Goal: Task Accomplishment & Management: Use online tool/utility

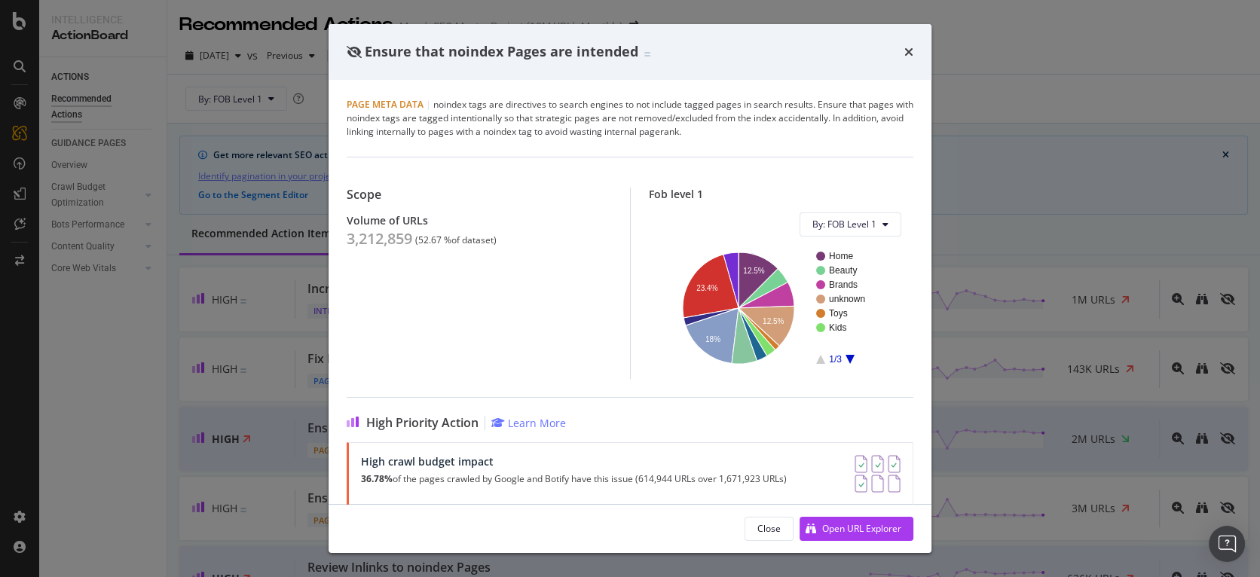
scroll to position [169, 0]
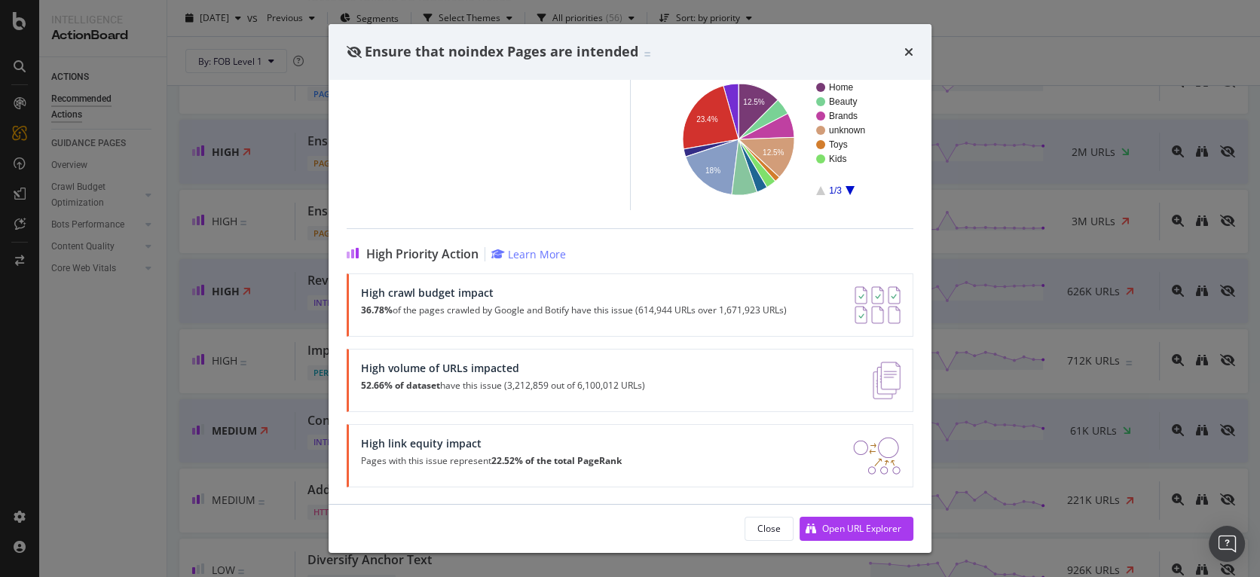
click at [907, 48] on icon "times" at bounding box center [909, 52] width 9 height 12
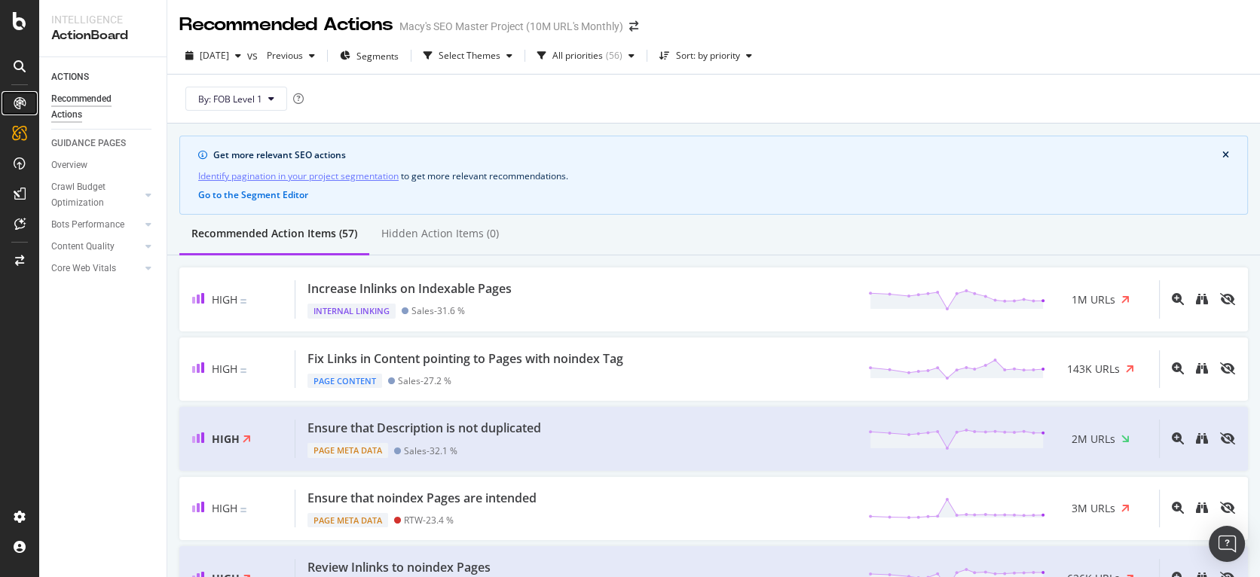
click at [19, 102] on icon at bounding box center [20, 103] width 12 height 12
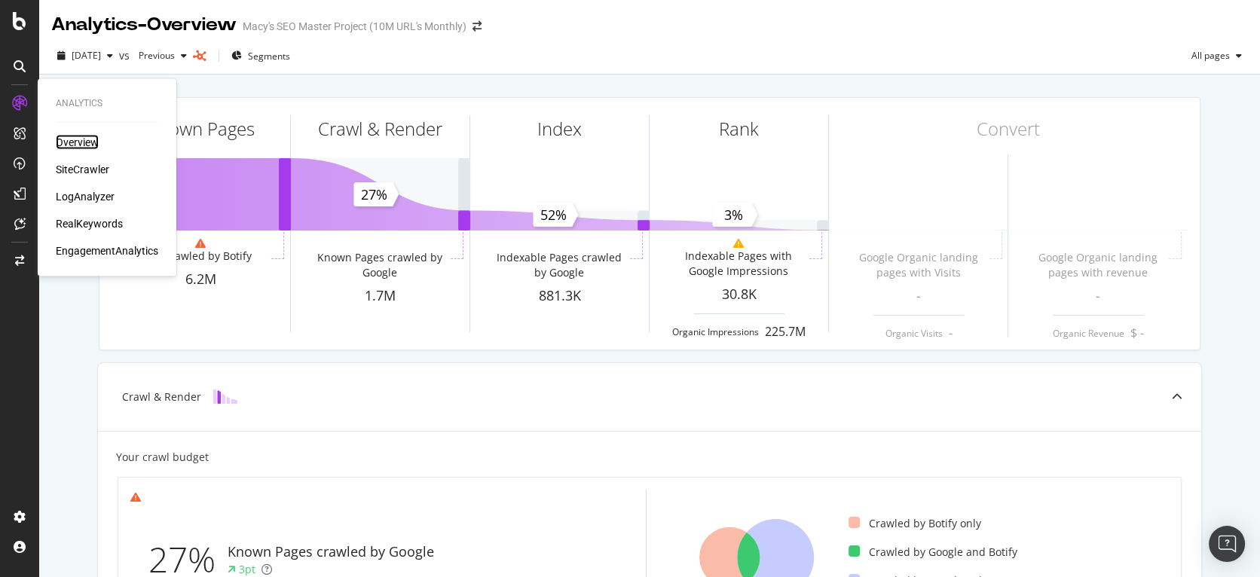
click at [75, 143] on div "Overview" at bounding box center [77, 142] width 43 height 15
click at [72, 166] on div "SiteCrawler" at bounding box center [83, 169] width 54 height 15
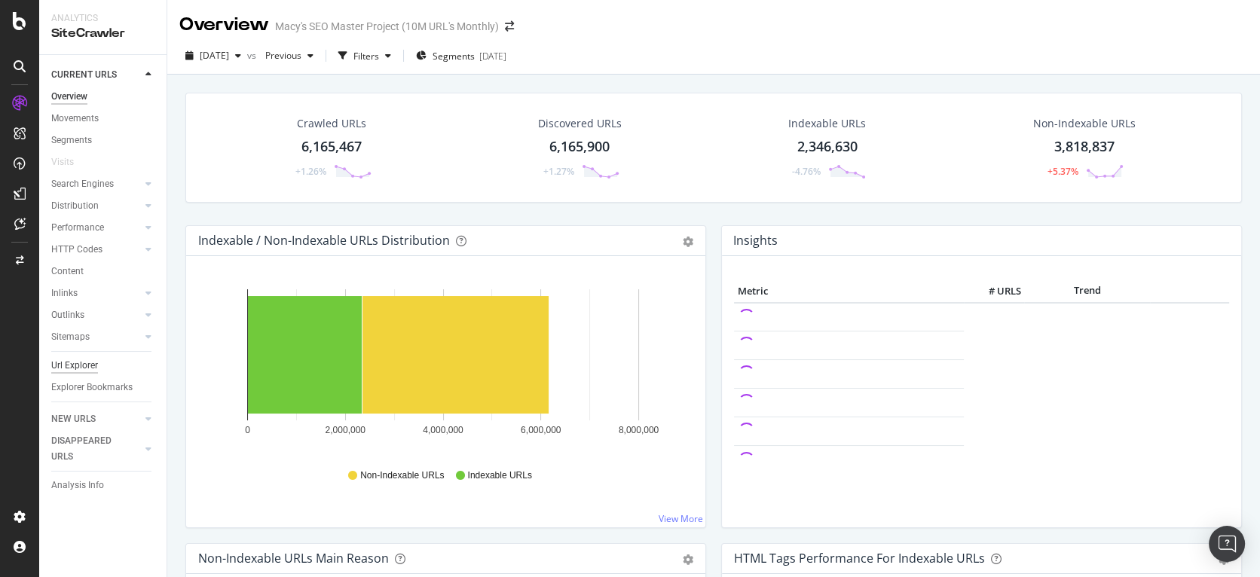
click at [76, 370] on div "Url Explorer" at bounding box center [74, 366] width 47 height 16
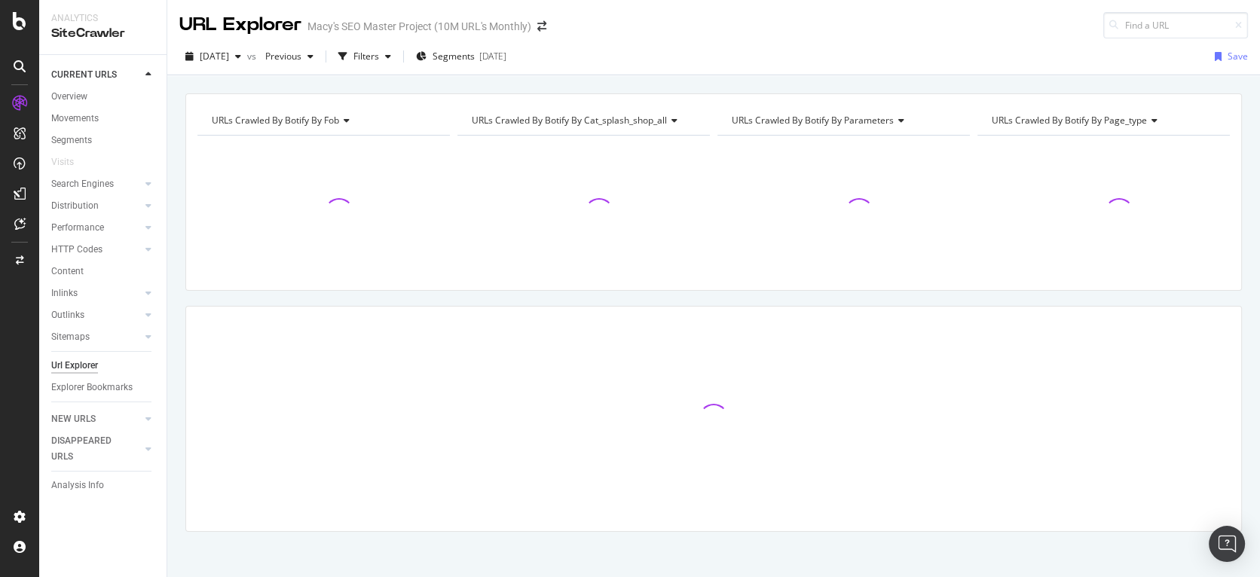
click at [674, 45] on div "2025 Aug. 7th vs Previous Filters Segments 2025-08-04 Save" at bounding box center [713, 59] width 1093 height 30
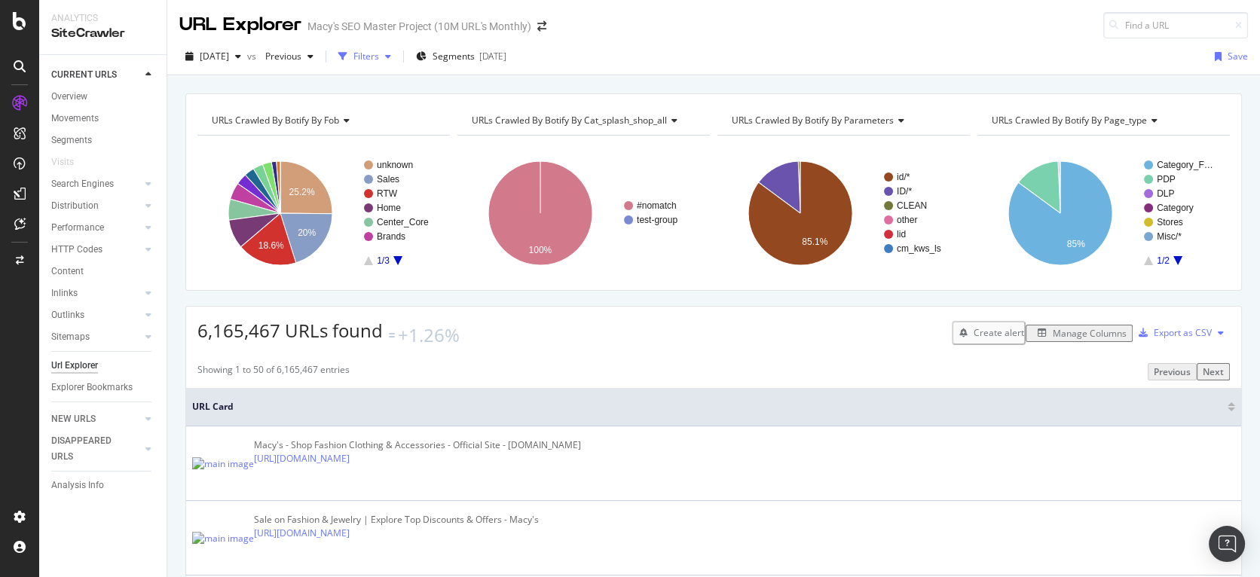
click at [379, 56] on div "Filters" at bounding box center [367, 56] width 26 height 13
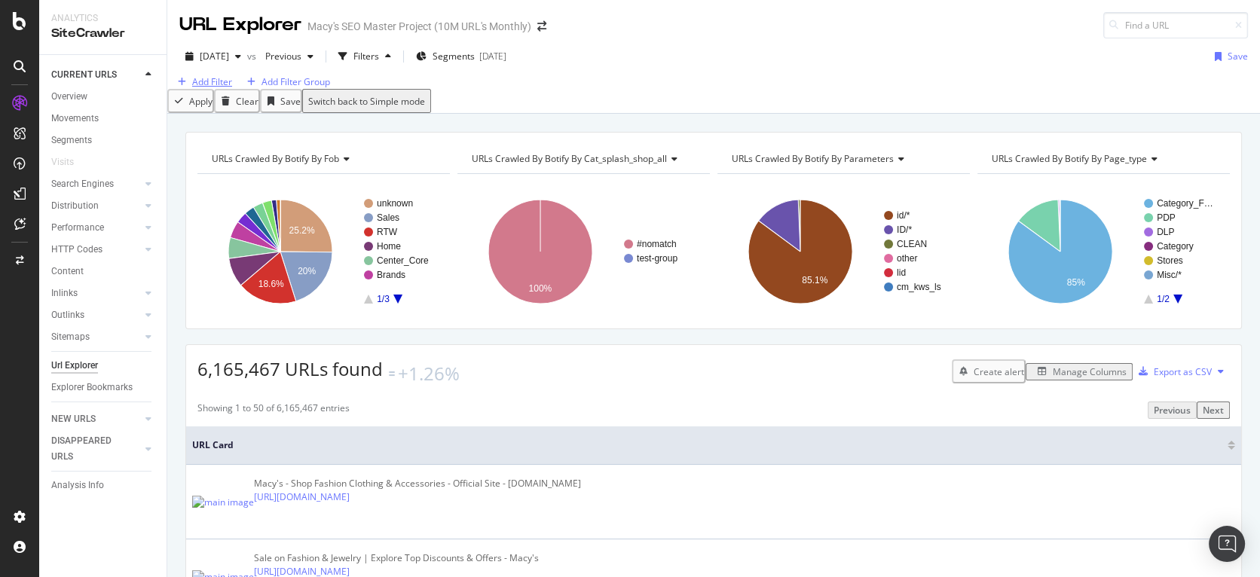
click at [219, 88] on div "Add Filter" at bounding box center [212, 81] width 40 height 13
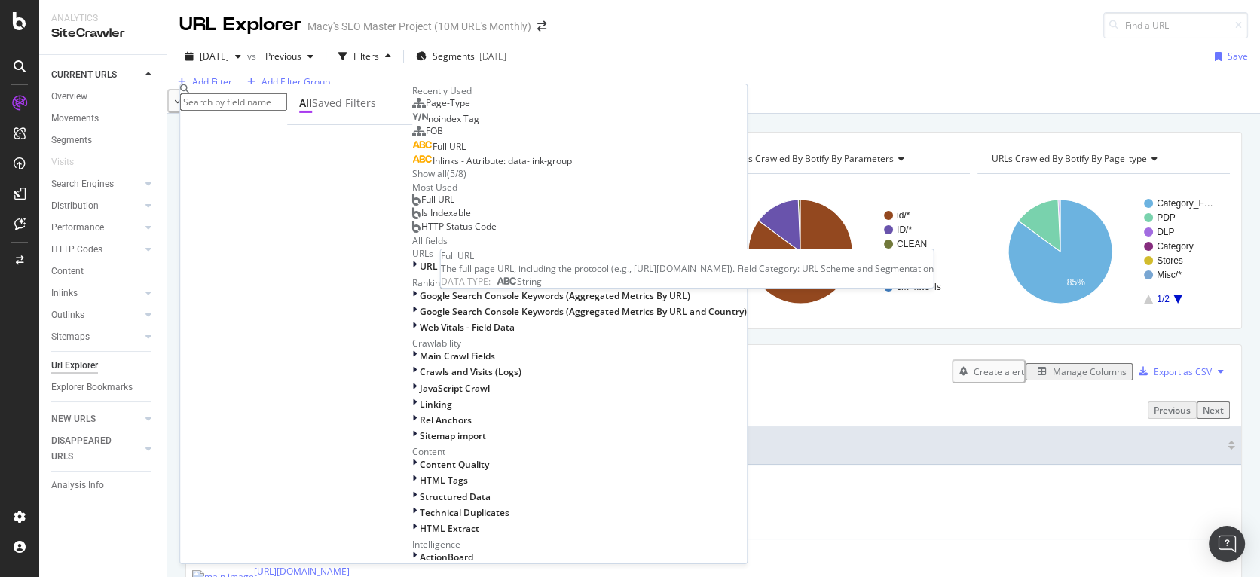
click at [433, 153] on span "Full URL" at bounding box center [449, 146] width 33 height 13
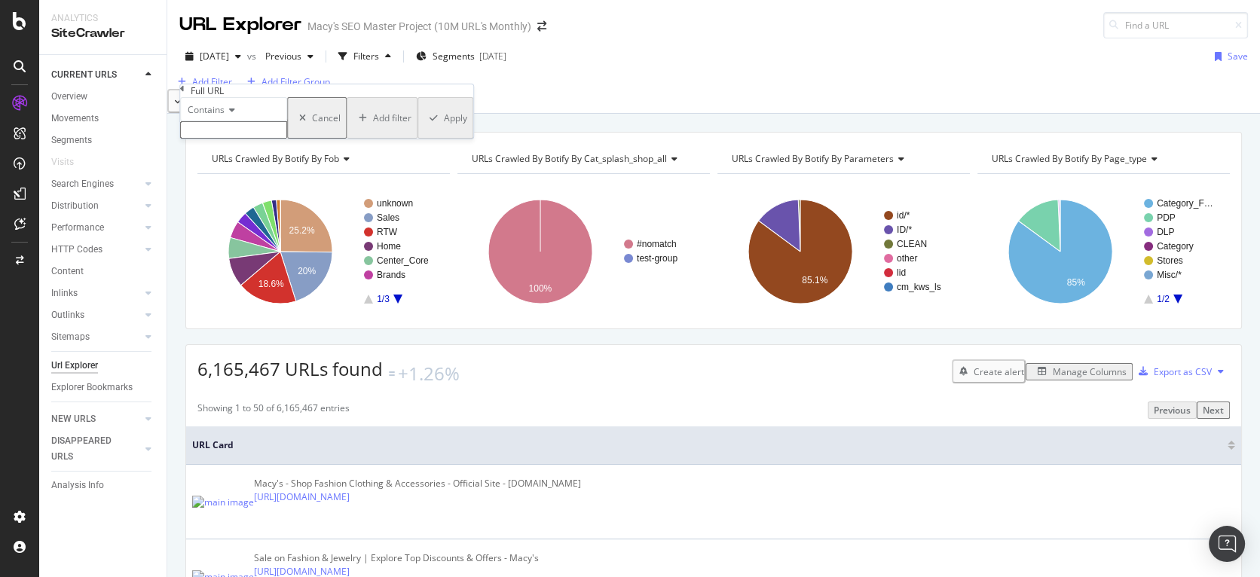
click at [247, 139] on input "text" at bounding box center [233, 129] width 107 height 17
click at [285, 139] on input "wedding-shop/" at bounding box center [233, 129] width 107 height 17
type input "wedding-shop"
click at [422, 127] on div "button" at bounding box center [432, 122] width 20 height 9
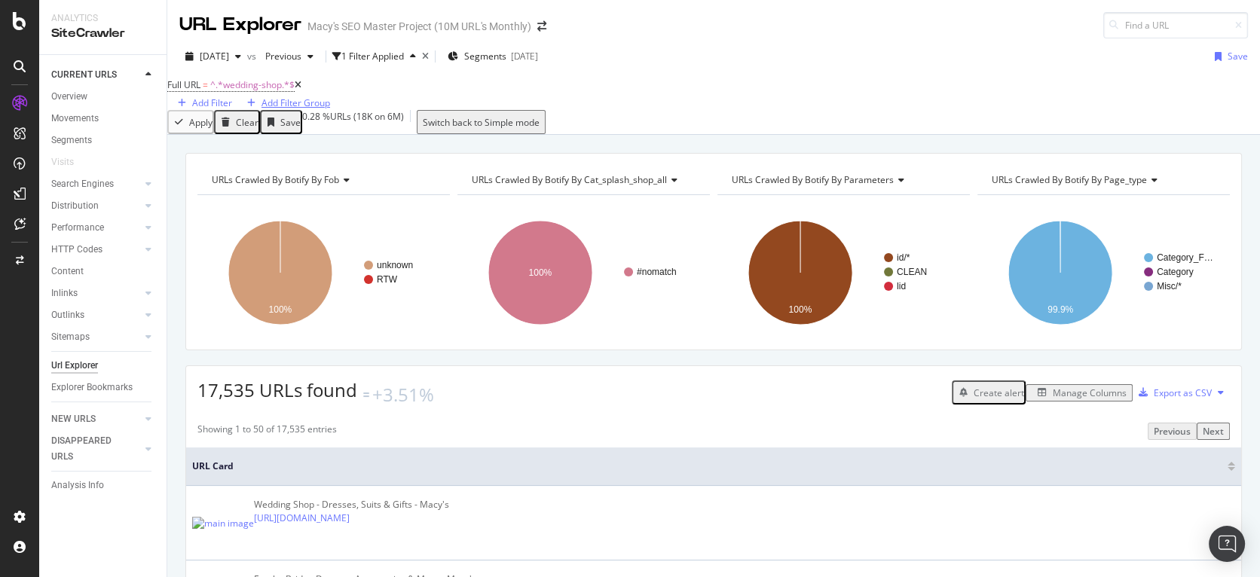
click at [330, 96] on div "Add Filter Group" at bounding box center [296, 102] width 69 height 13
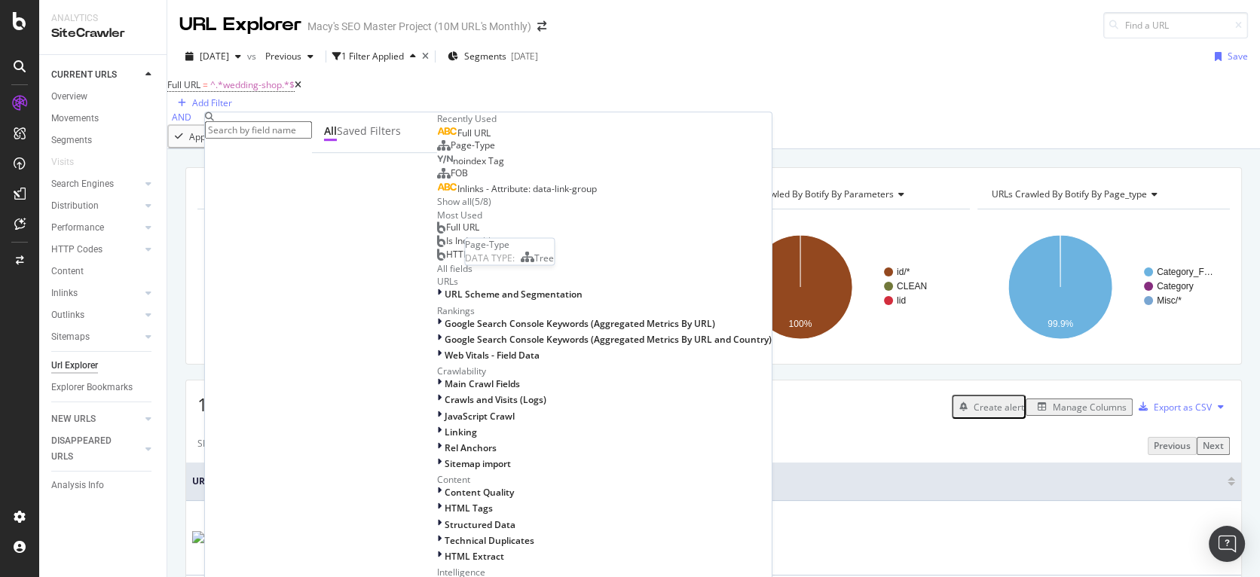
click at [451, 152] on span "Page-Type" at bounding box center [473, 145] width 44 height 13
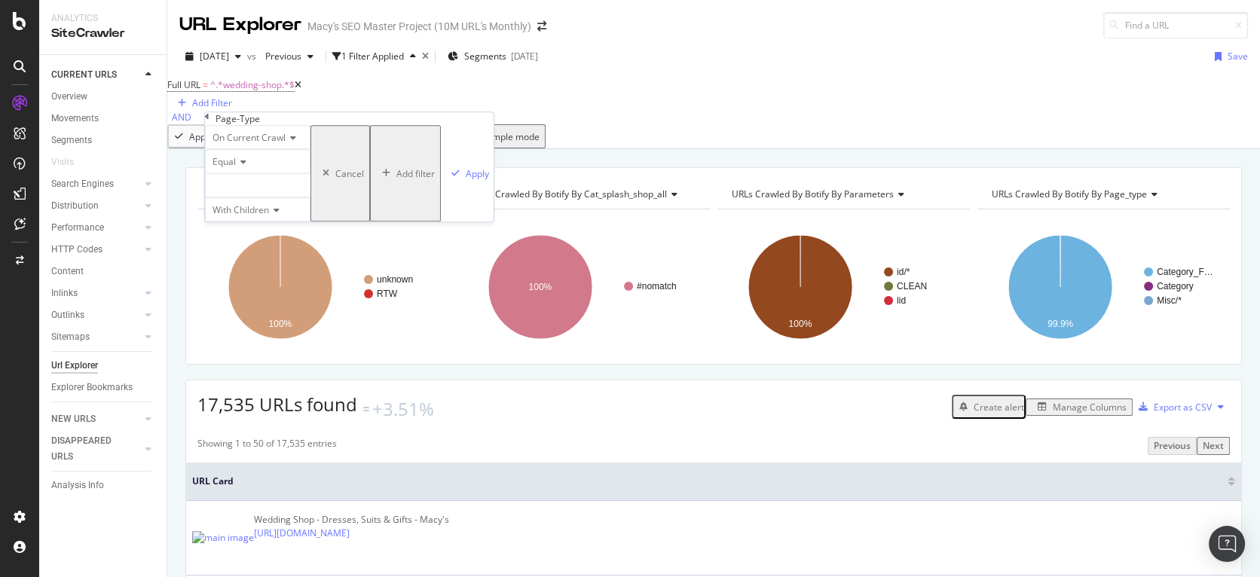
click at [243, 197] on div at bounding box center [258, 185] width 106 height 24
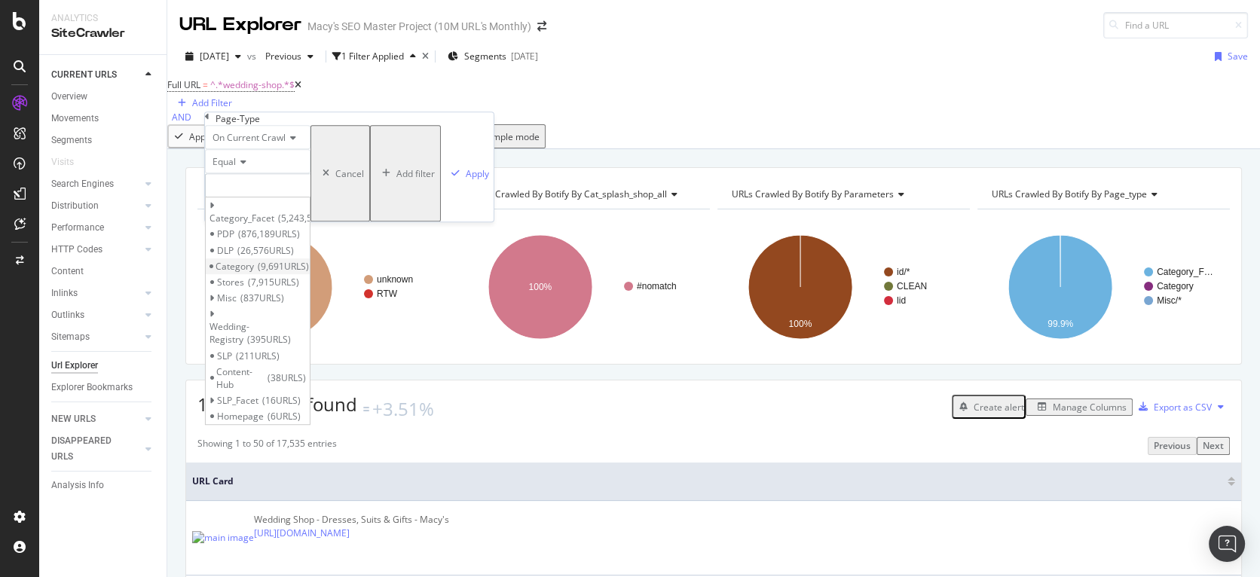
click at [254, 273] on span "Category" at bounding box center [235, 266] width 38 height 13
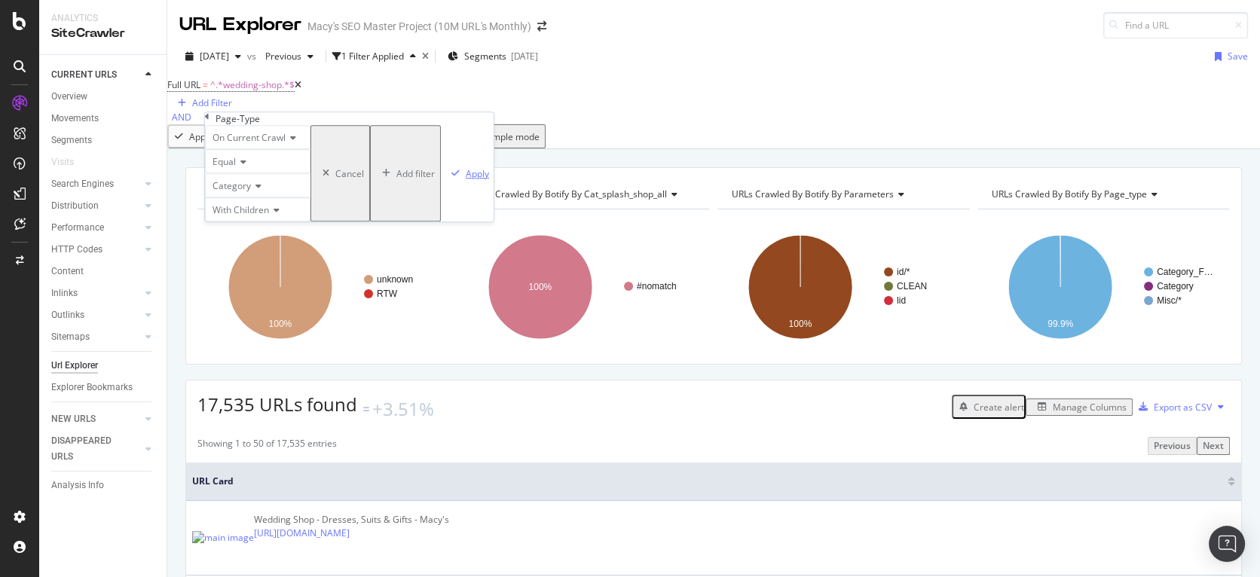
click at [466, 180] on div "Apply" at bounding box center [477, 173] width 23 height 13
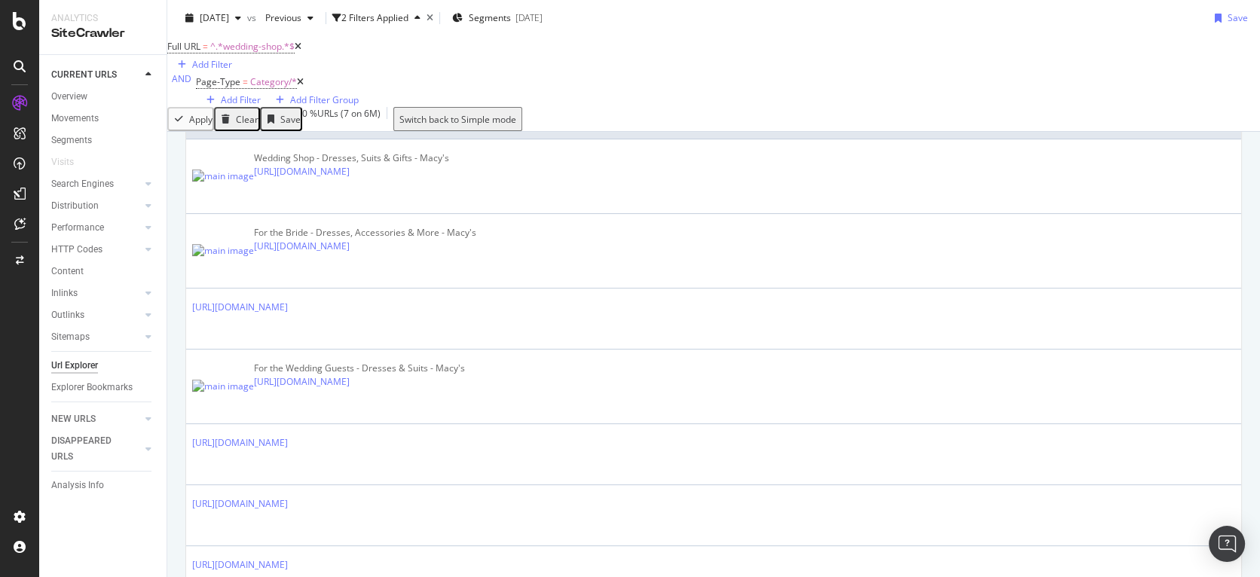
scroll to position [380, 0]
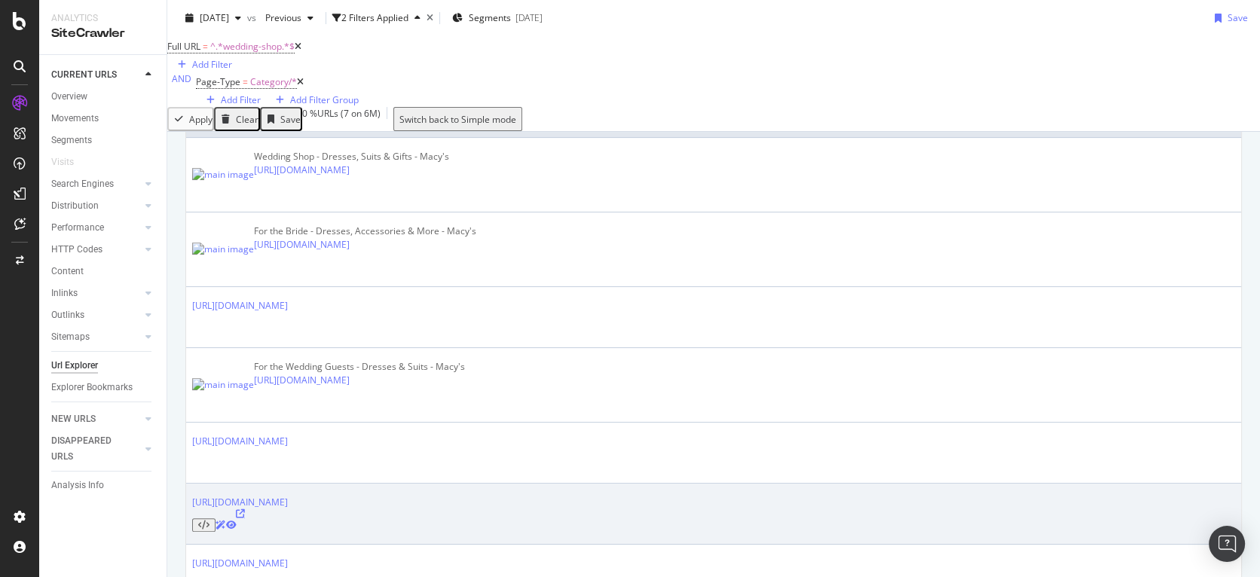
click at [245, 510] on icon at bounding box center [240, 514] width 9 height 9
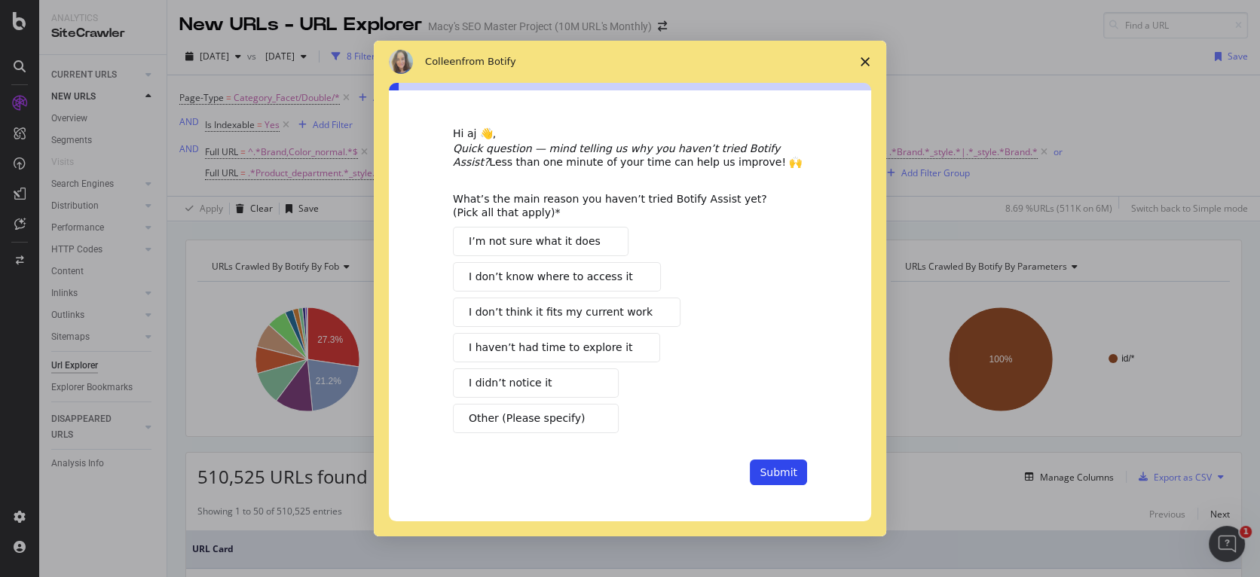
click at [869, 60] on span "Close survey" at bounding box center [865, 62] width 42 height 42
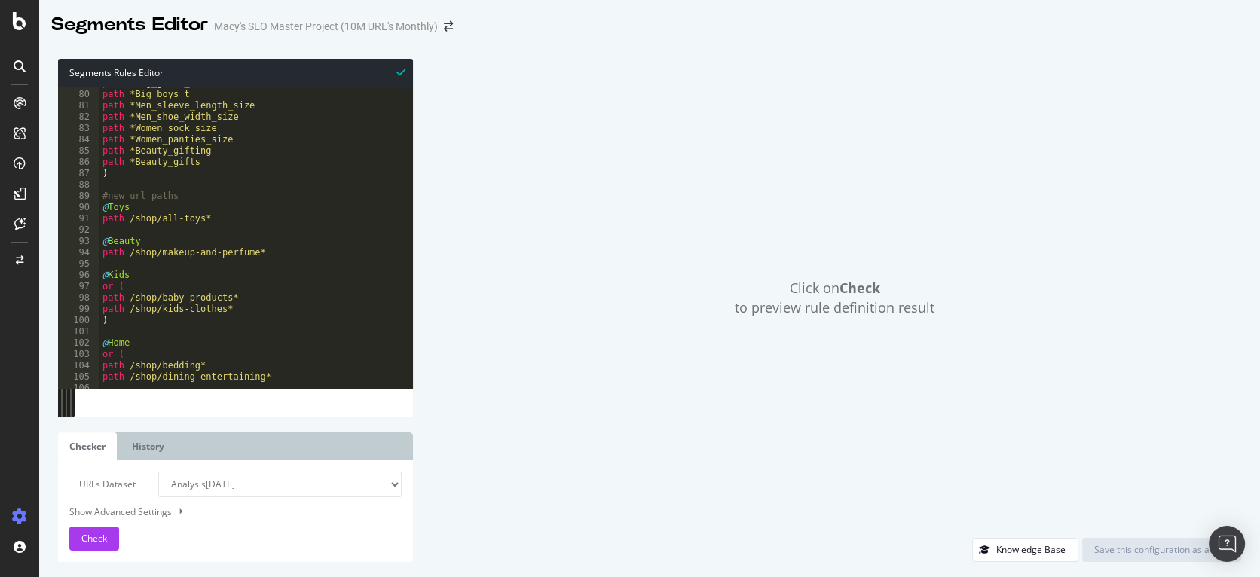
scroll to position [673, 0]
click at [274, 249] on div "path *Big_boys_t path *Men_sleeve_length_size path *Men_shoe_width_size path *W…" at bounding box center [1139, 243] width 2080 height 315
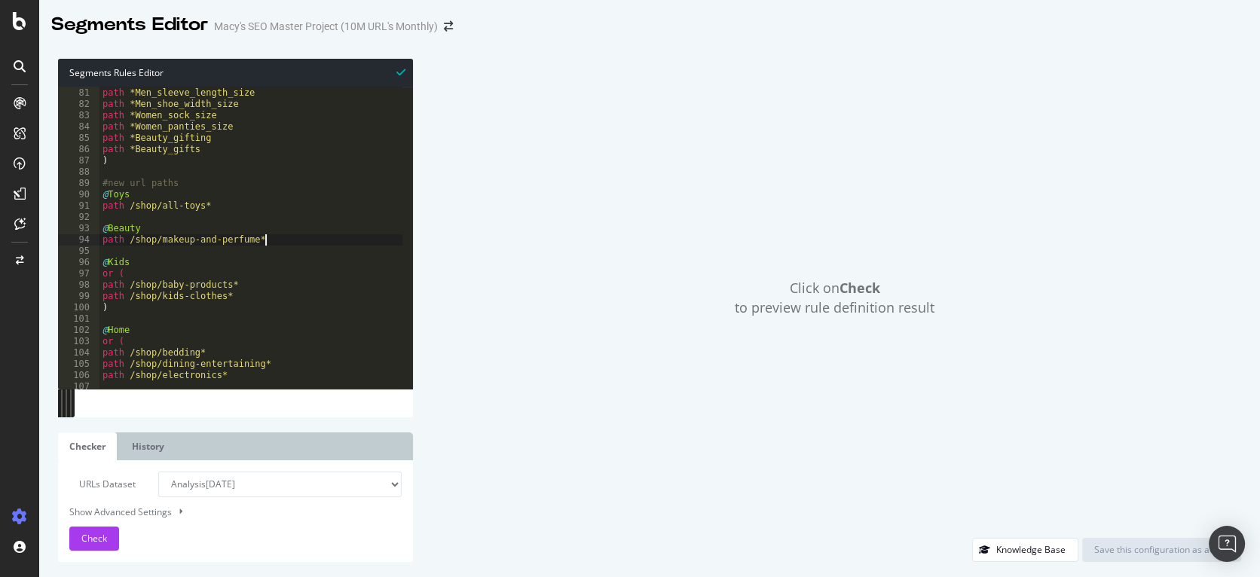
scroll to position [690, 0]
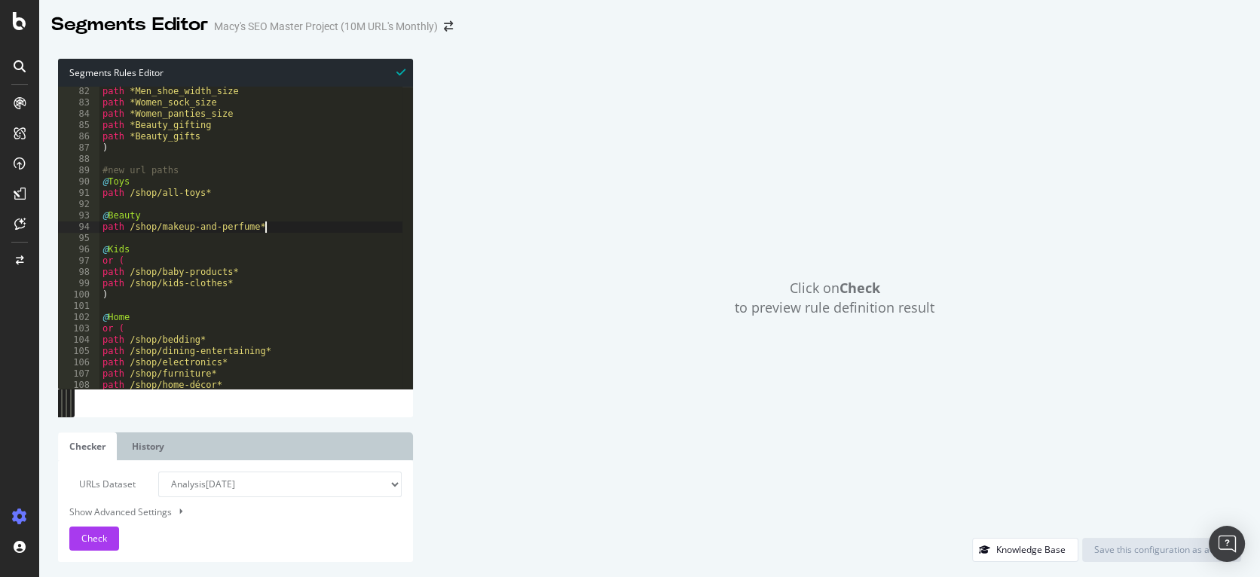
click at [271, 273] on div "path *Men_shoe_width_size path *Women_sock_size path *Women_panties_size path *…" at bounding box center [1139, 243] width 2080 height 315
click at [248, 286] on div "path *Men_shoe_width_size path *Women_sock_size path *Women_panties_size path *…" at bounding box center [1139, 243] width 2080 height 315
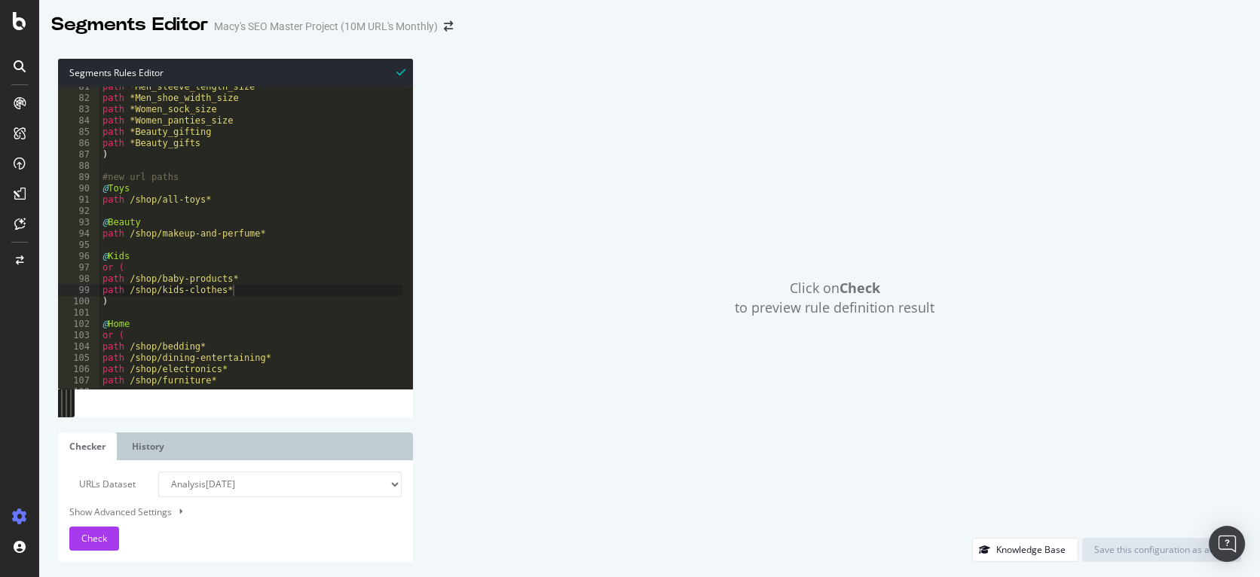
scroll to position [686, 0]
click at [244, 279] on div "path *Men_sleeve_length_size path *Men_shoe_width_size path *Women_sock_size pa…" at bounding box center [1139, 237] width 2080 height 315
click at [283, 237] on div "path *Men_sleeve_length_size path *Men_shoe_width_size path *Women_sock_size pa…" at bounding box center [1139, 237] width 2080 height 315
type textarea "path /shop/makeup-and-perfume*"
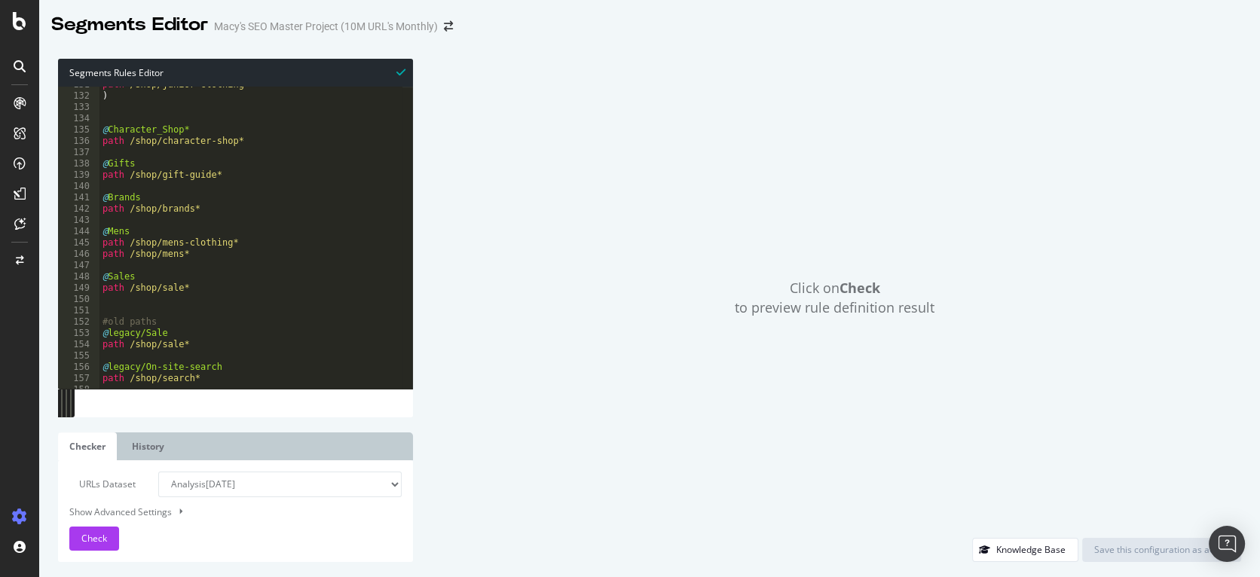
scroll to position [1155, 0]
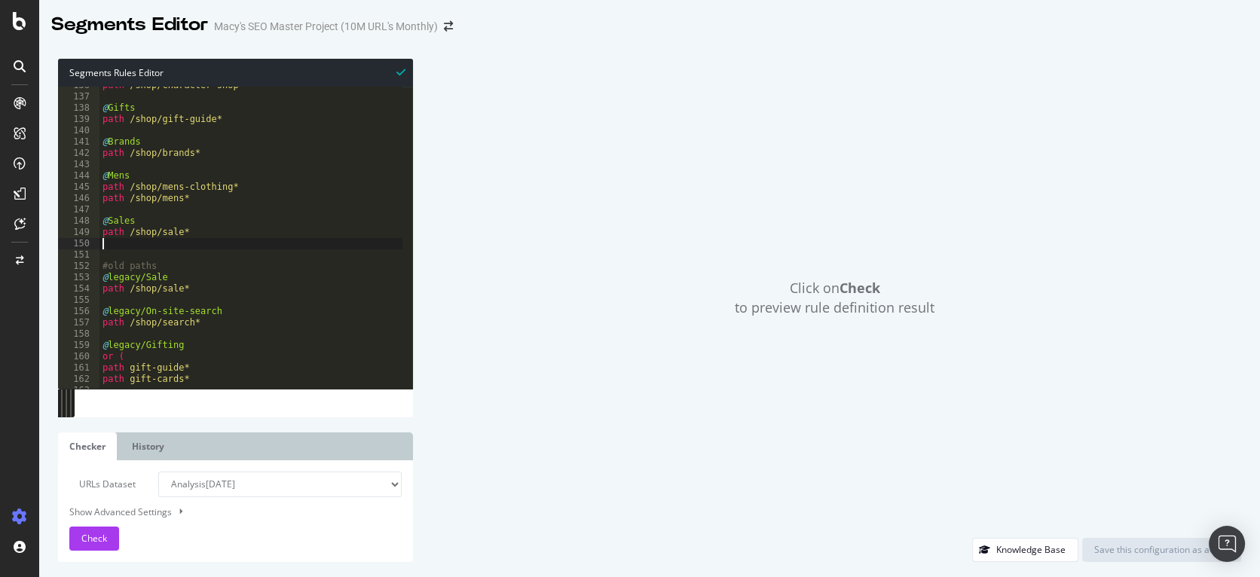
click at [122, 249] on div "path /shop/character-shop* @ Gifts path /shop/gift-guide* @ Brands path /shop/b…" at bounding box center [1139, 237] width 2080 height 315
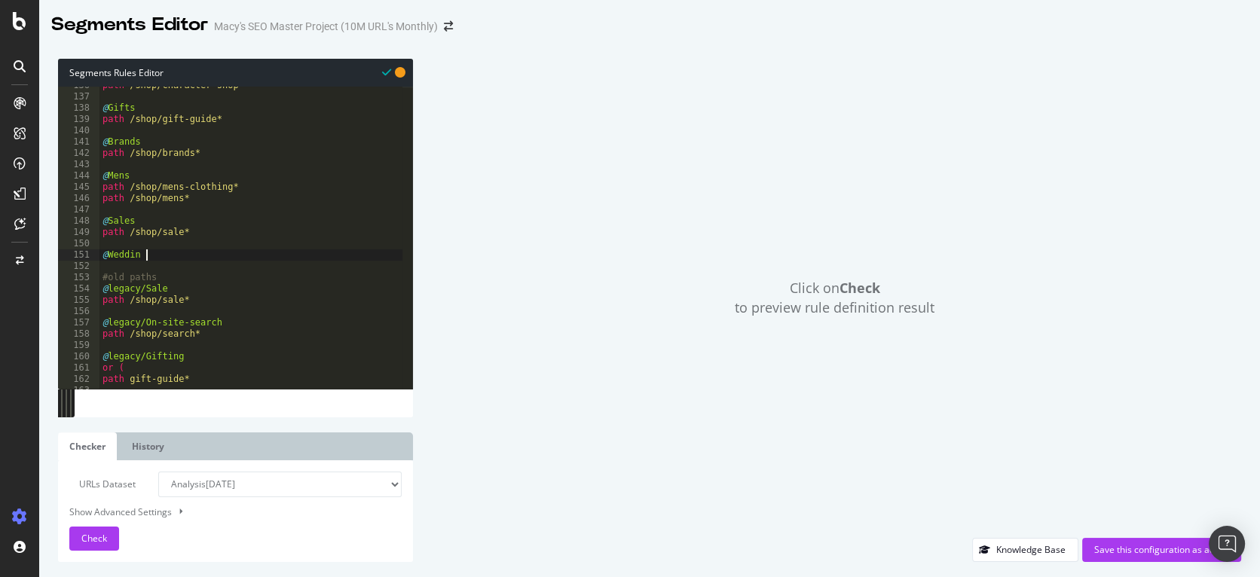
scroll to position [0, 2]
type textarea "@Wedding"
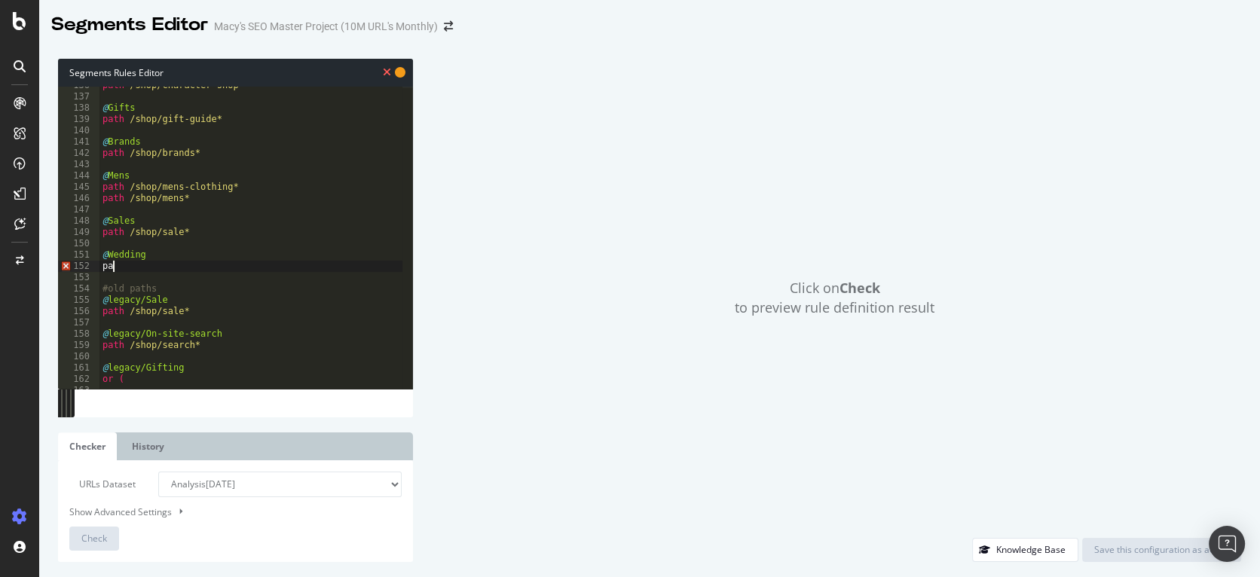
scroll to position [0, 0]
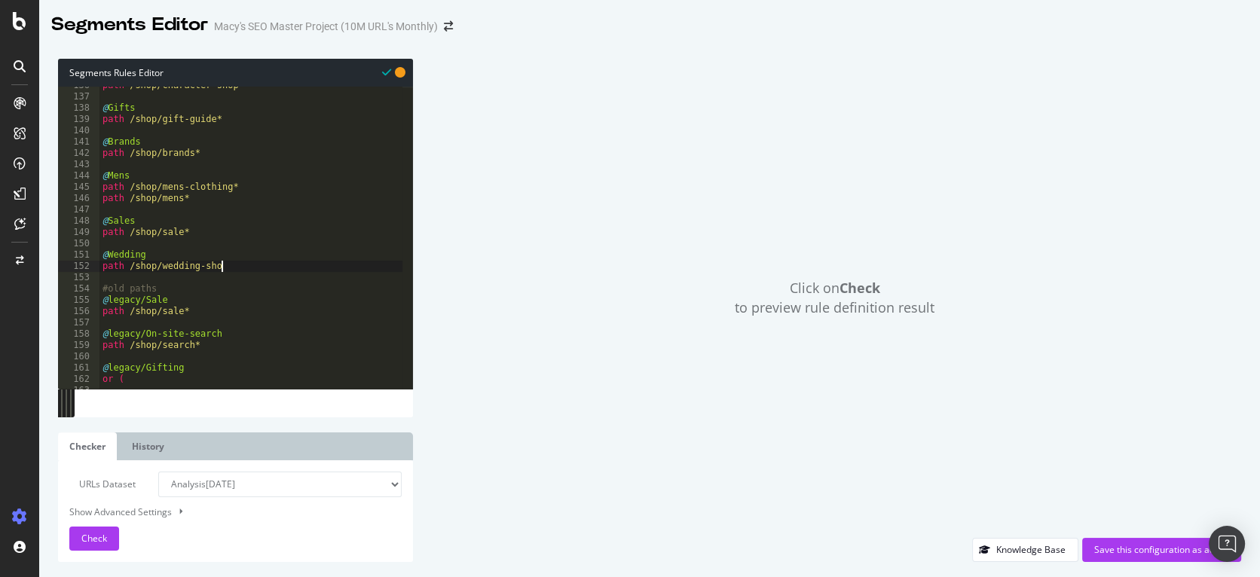
type textarea "path /shop/wedding-shop"
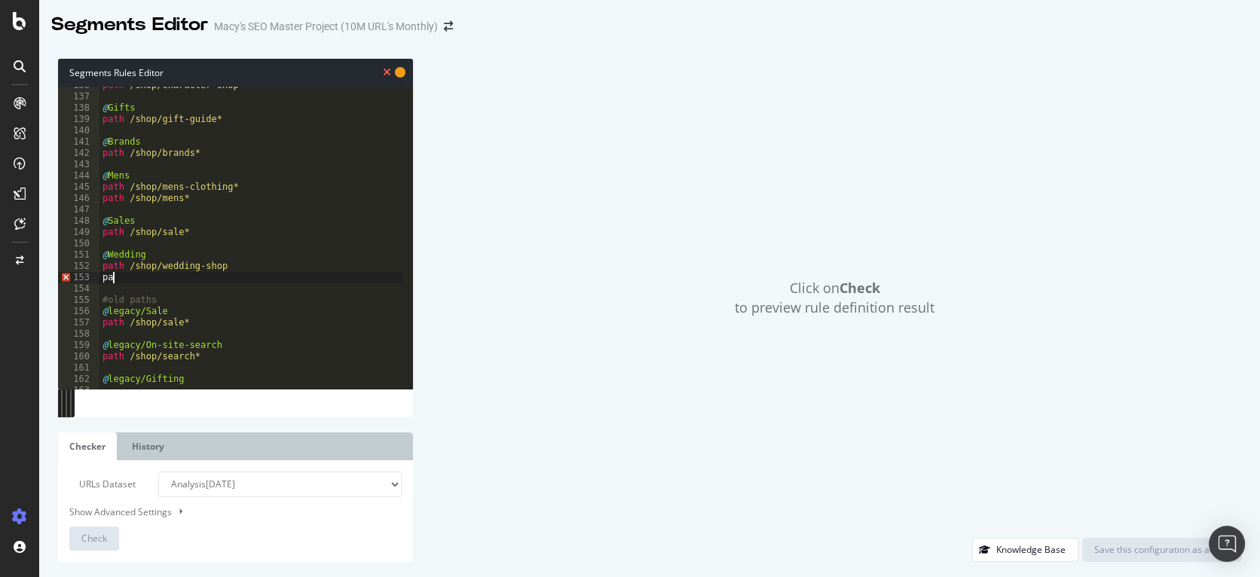
type textarea "p"
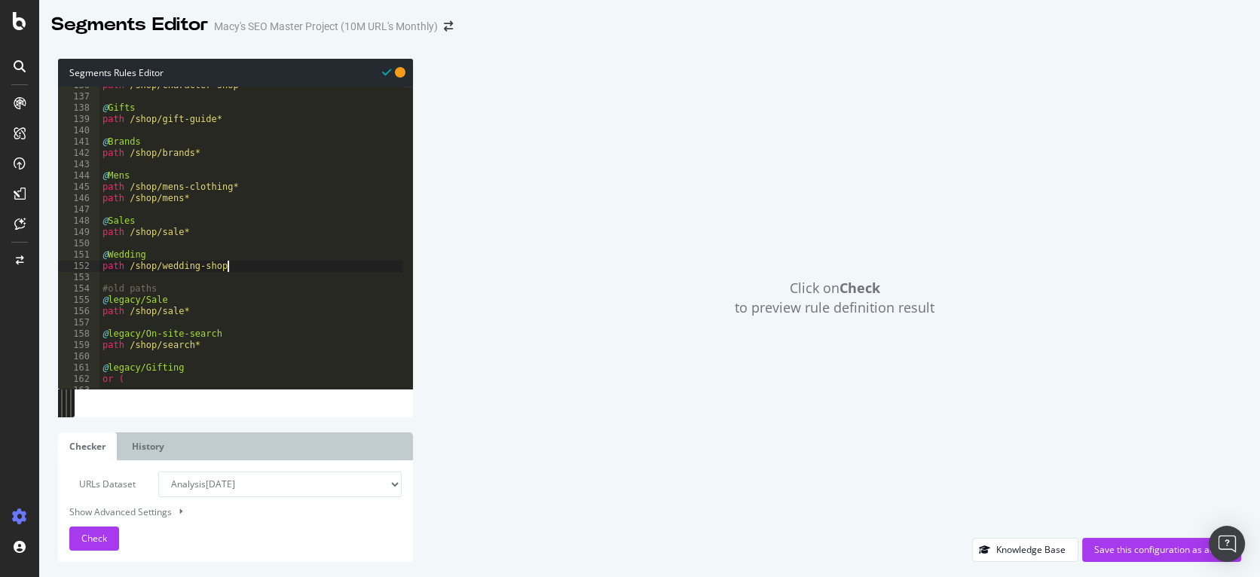
click at [238, 269] on div "path /shop/character-shop* @ Gifts path /shop/gift-guide* @ Brands path /shop/b…" at bounding box center [1139, 237] width 2080 height 315
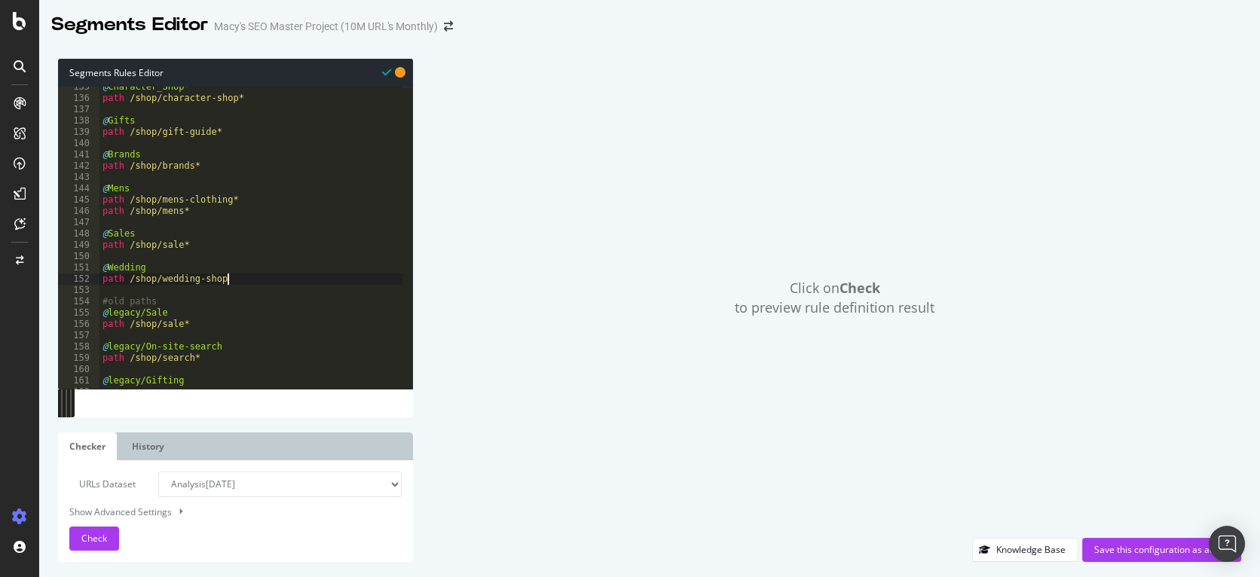
click at [243, 285] on div "@ Character_Shop* path /shop/character-shop* @ Gifts path /shop/gift-guide* @ B…" at bounding box center [1139, 238] width 2080 height 315
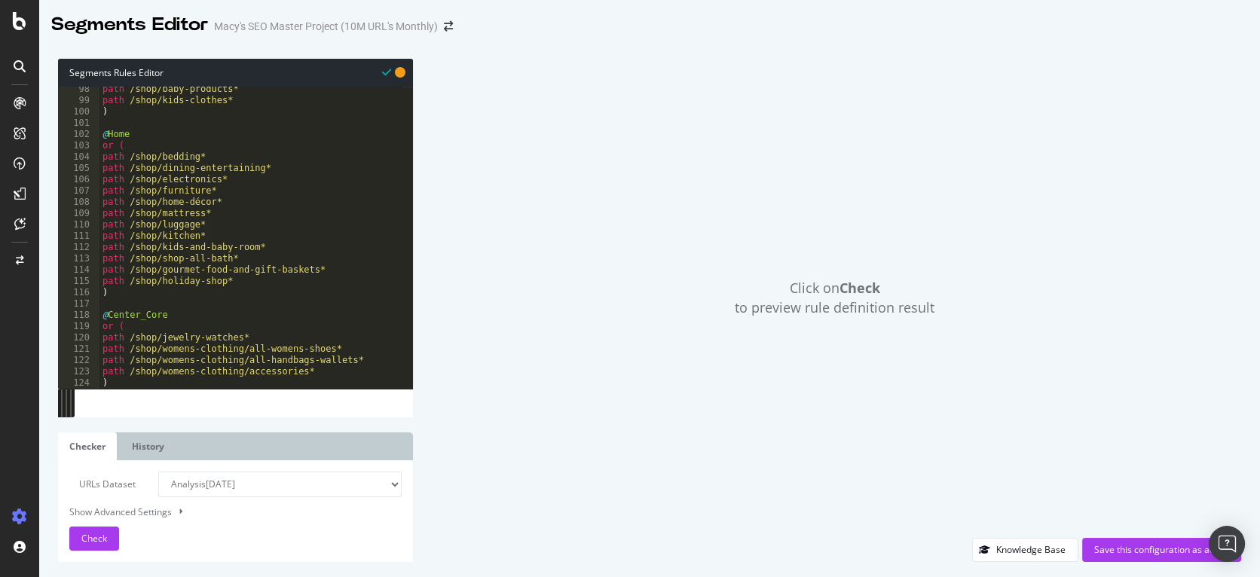
scroll to position [814, 0]
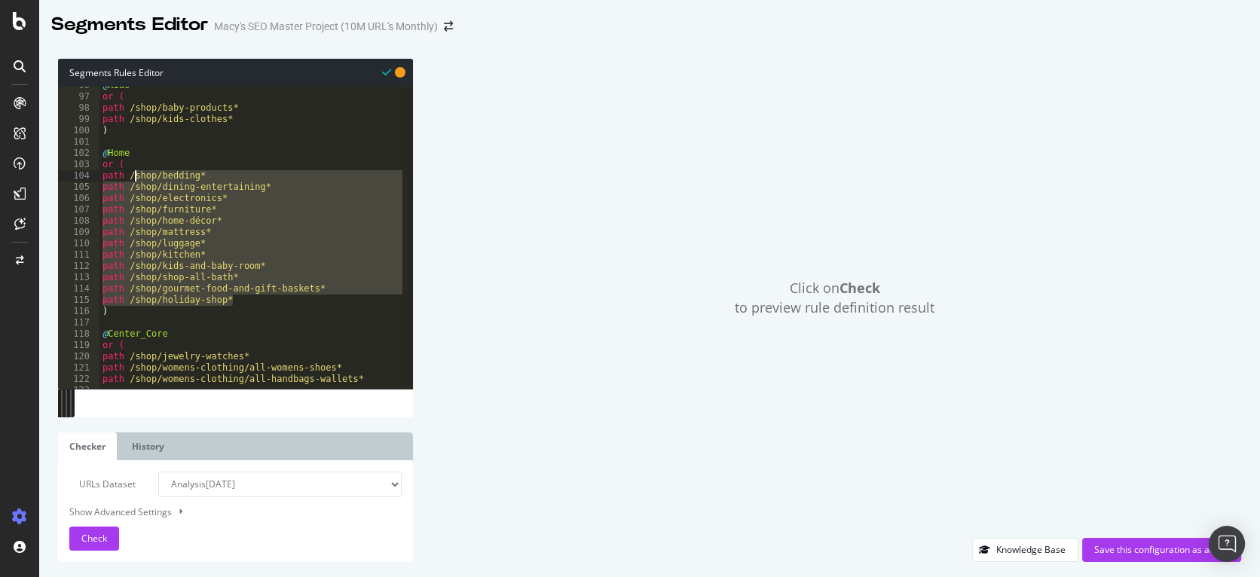
drag, startPoint x: 253, startPoint y: 302, endPoint x: 136, endPoint y: 173, distance: 173.9
click at [136, 173] on div "@ Kids or ( path /shop/baby-products* path /shop/kids-clothes* ) @ Home or ( pa…" at bounding box center [1139, 237] width 2080 height 315
click at [220, 171] on div "@ Kids or ( path /shop/baby-products* path /shop/kids-clothes* ) @ Home or ( pa…" at bounding box center [1139, 237] width 2080 height 315
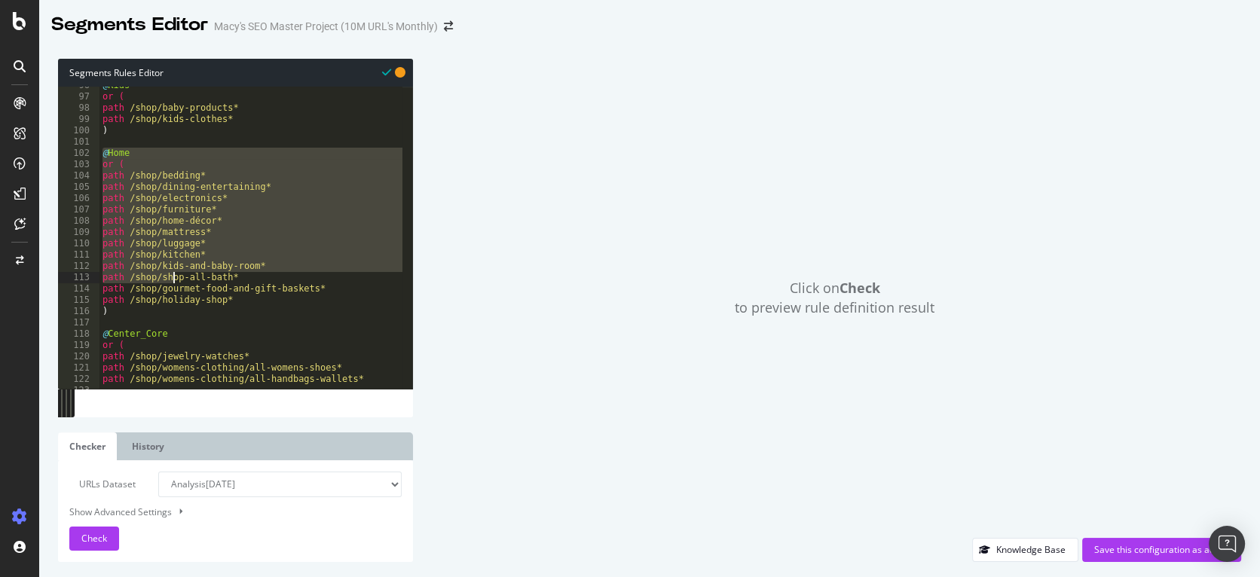
drag, startPoint x: 102, startPoint y: 152, endPoint x: 177, endPoint y: 253, distance: 126.6
click at [169, 270] on div "@ Kids or ( path /shop/baby-products* path /shop/kids-clothes* ) @ Home or ( pa…" at bounding box center [1139, 237] width 2080 height 315
click at [210, 202] on div "@ Kids or ( path /shop/baby-products* path /shop/kids-clothes* ) @ Home or ( pa…" at bounding box center [1139, 237] width 2080 height 315
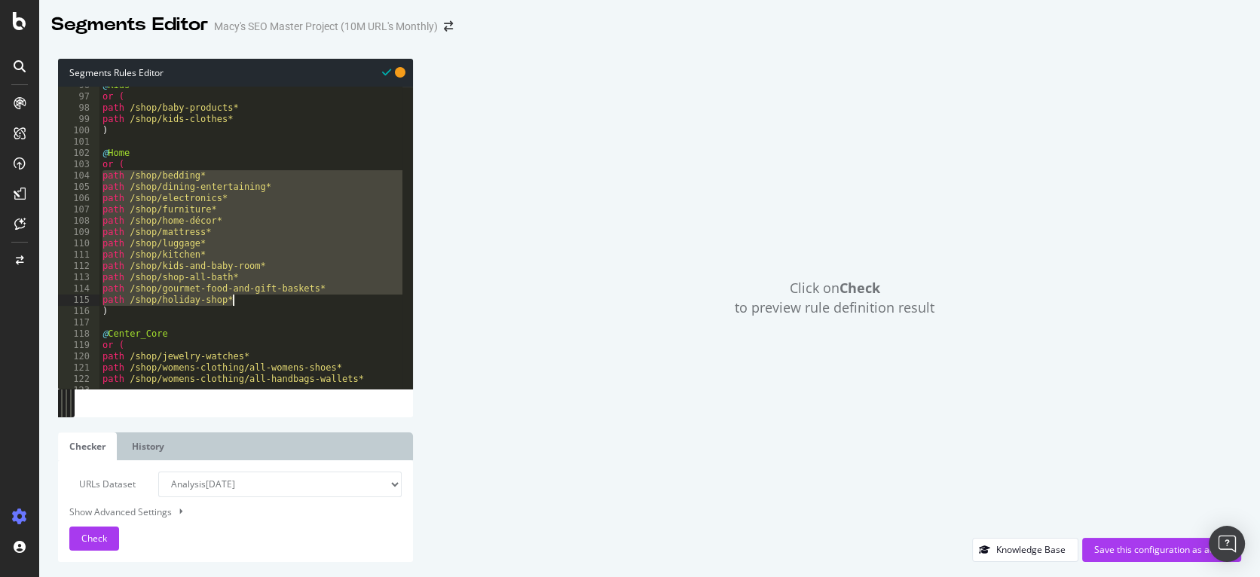
drag, startPoint x: 102, startPoint y: 176, endPoint x: 236, endPoint y: 303, distance: 184.5
click at [236, 303] on div "@ Kids or ( path /shop/baby-products* path /shop/kids-clothes* ) @ Home or ( pa…" at bounding box center [1139, 237] width 2080 height 315
click at [586, 222] on div "Click on Check to preview rule definition result" at bounding box center [834, 298] width 813 height 479
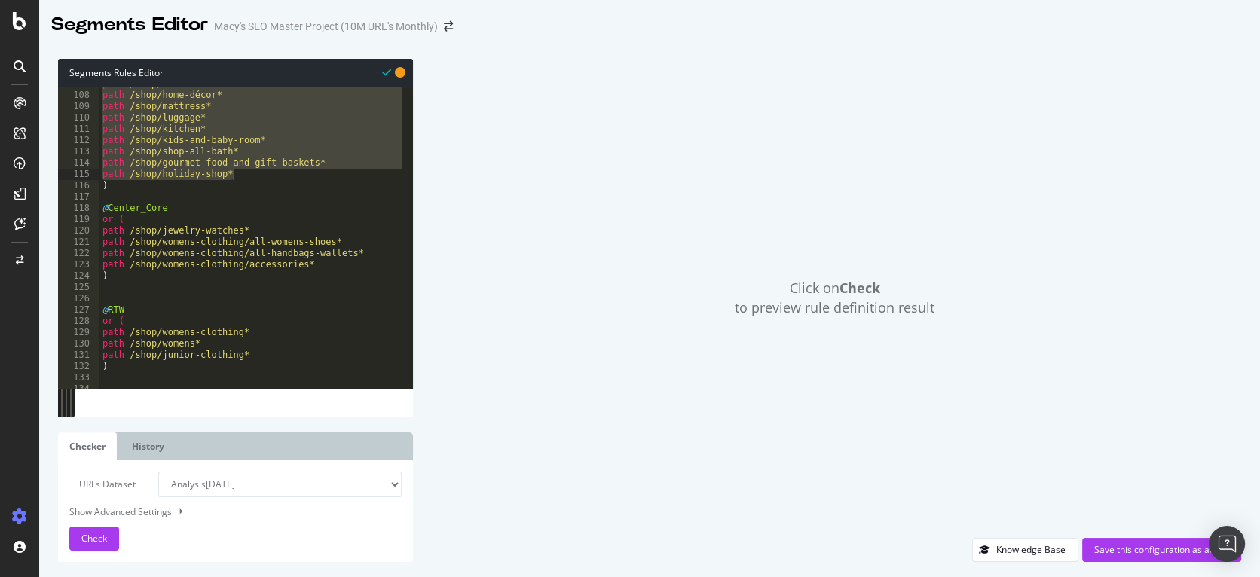
scroll to position [834, 0]
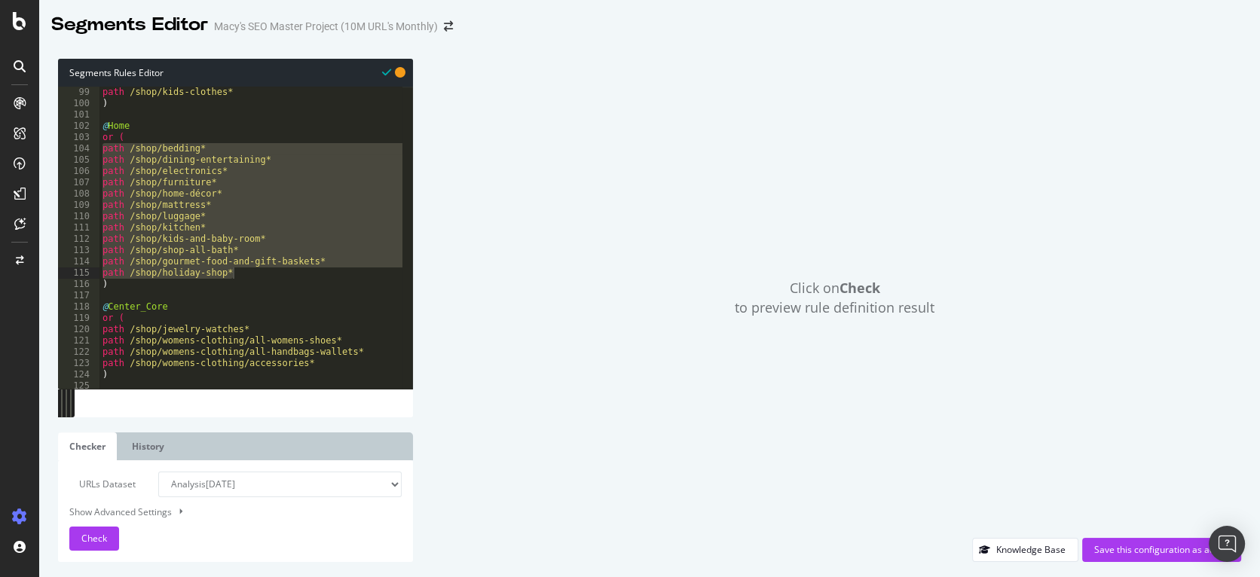
click at [252, 261] on div "path /shop/kids-clothes* ) @ Home or ( path /shop/bedding* path /shop/dining-en…" at bounding box center [1139, 244] width 2080 height 315
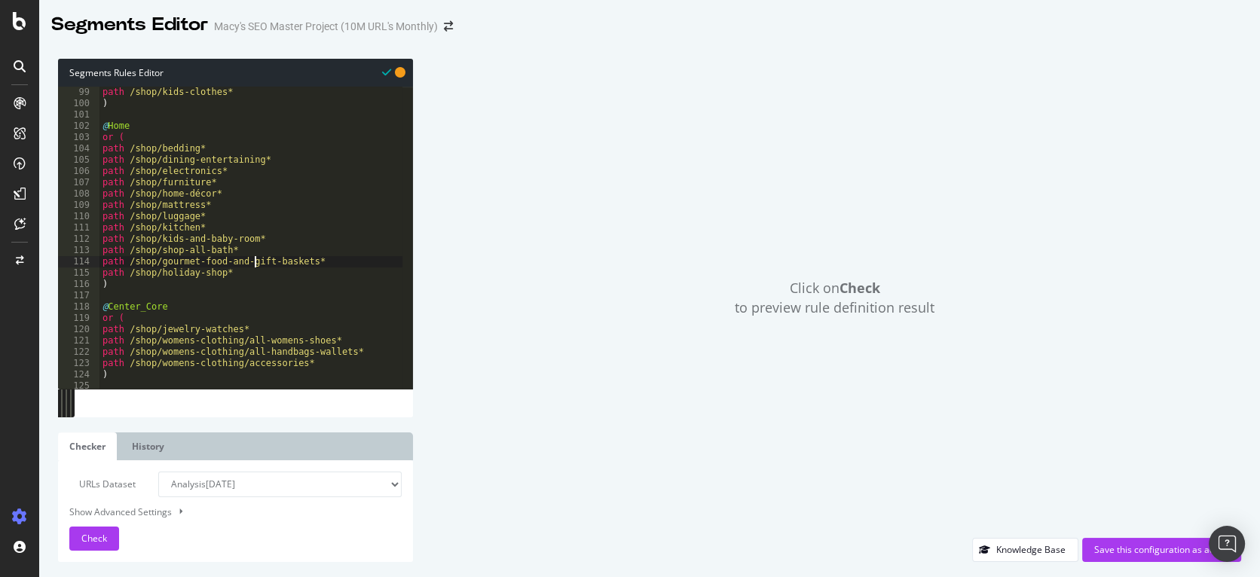
click at [258, 271] on div "path /shop/kids-clothes* ) @ Home or ( path /shop/bedding* path /shop/dining-en…" at bounding box center [1139, 244] width 2080 height 315
type textarea "path /shop/holiday-shop*"
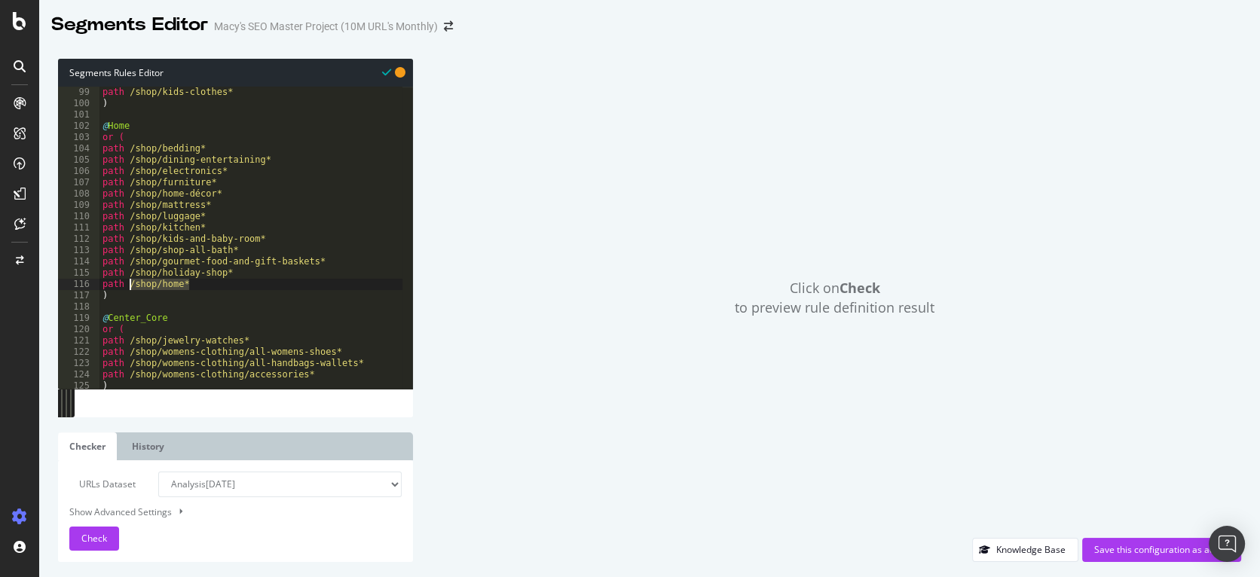
drag, startPoint x: 204, startPoint y: 285, endPoint x: 136, endPoint y: 284, distance: 68.6
click at [130, 283] on div "path /shop/kids-clothes* ) @ Home or ( path /shop/bedding* path /shop/dining-en…" at bounding box center [1139, 244] width 2080 height 315
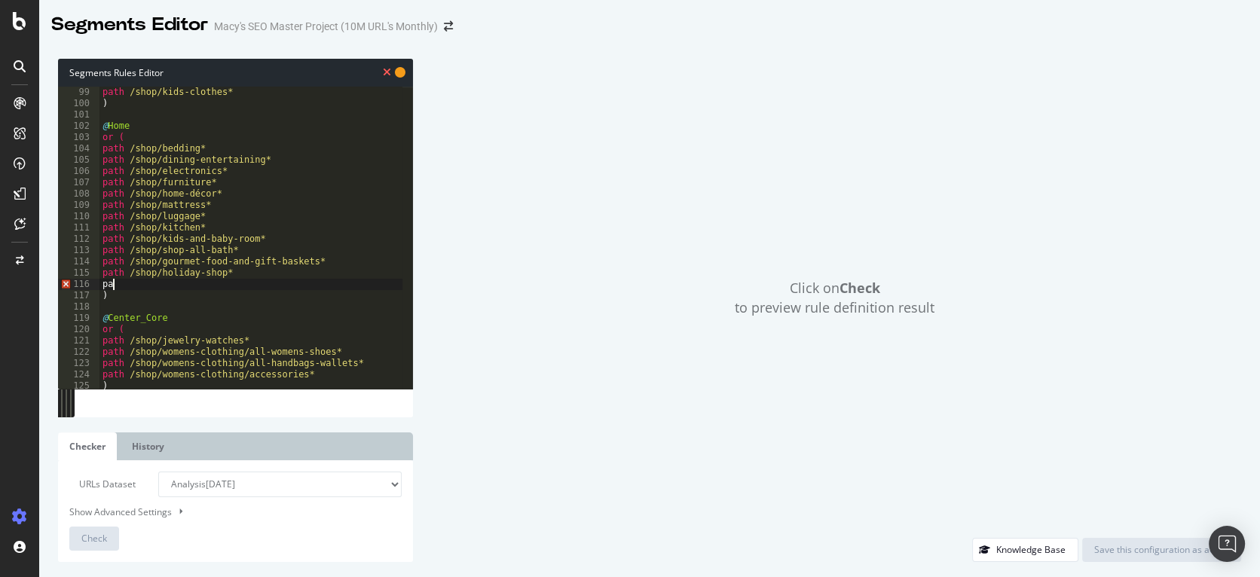
scroll to position [0, 0]
type textarea "p"
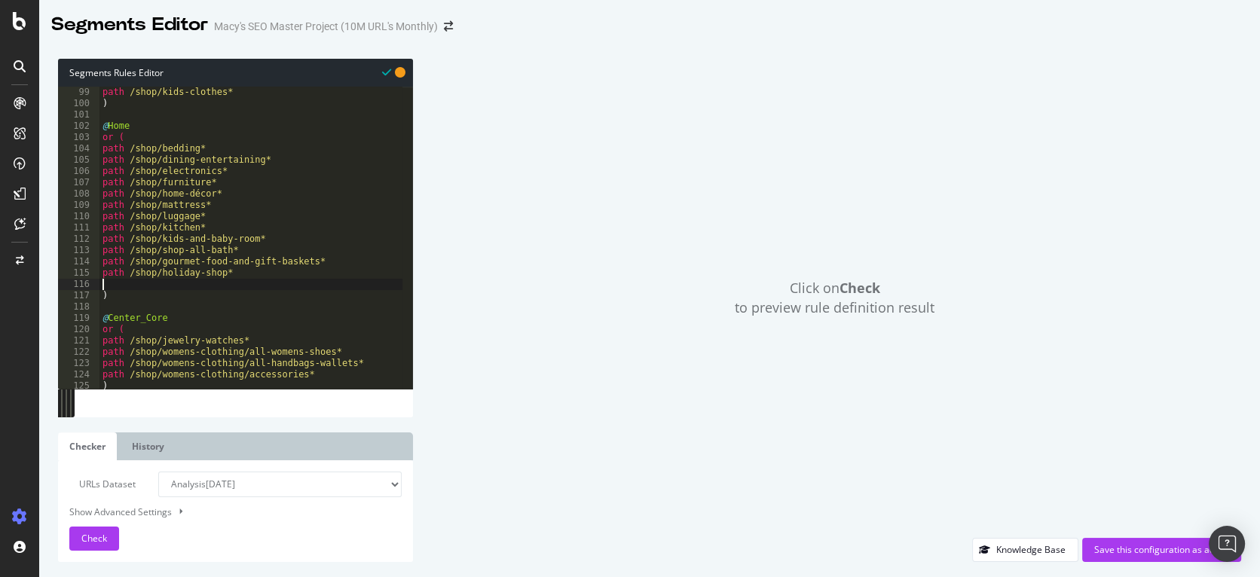
type textarea "path /shop/holiday-shop*"
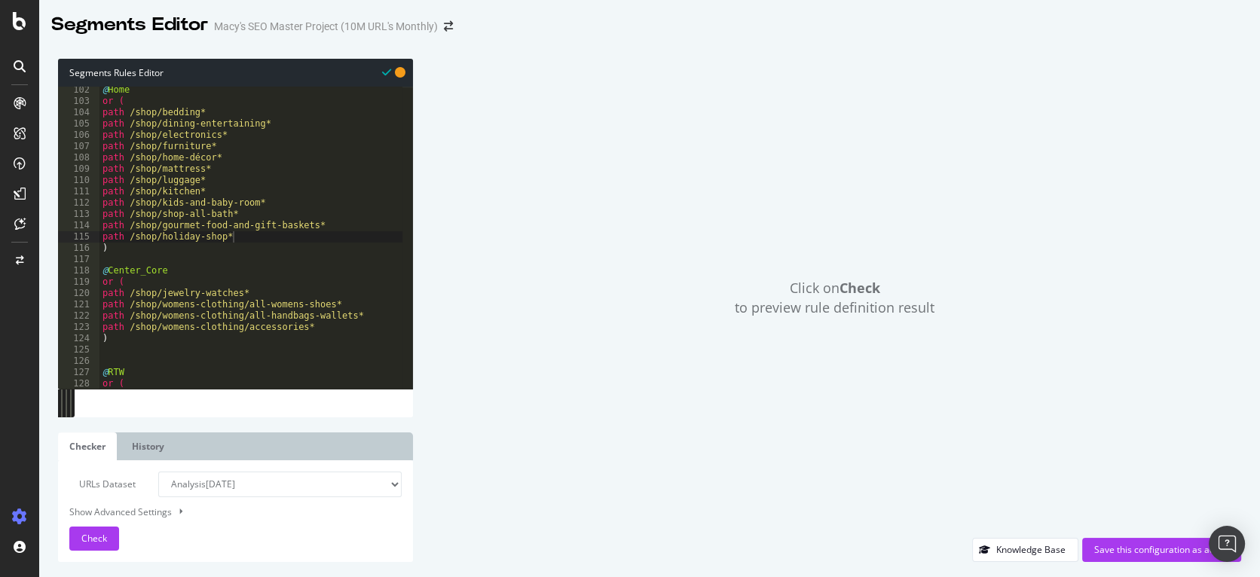
scroll to position [861, 0]
click at [237, 236] on div "@ Home or ( path /shop/bedding* path /shop/dining-entertaining* path /shop/elec…" at bounding box center [1139, 241] width 2080 height 315
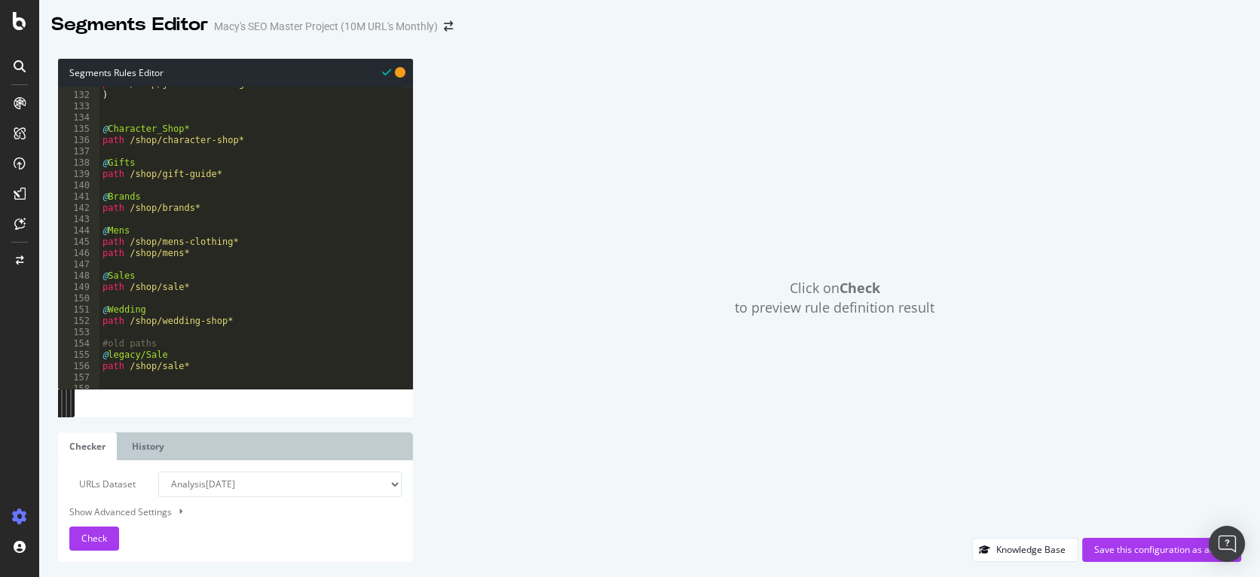
scroll to position [1106, 0]
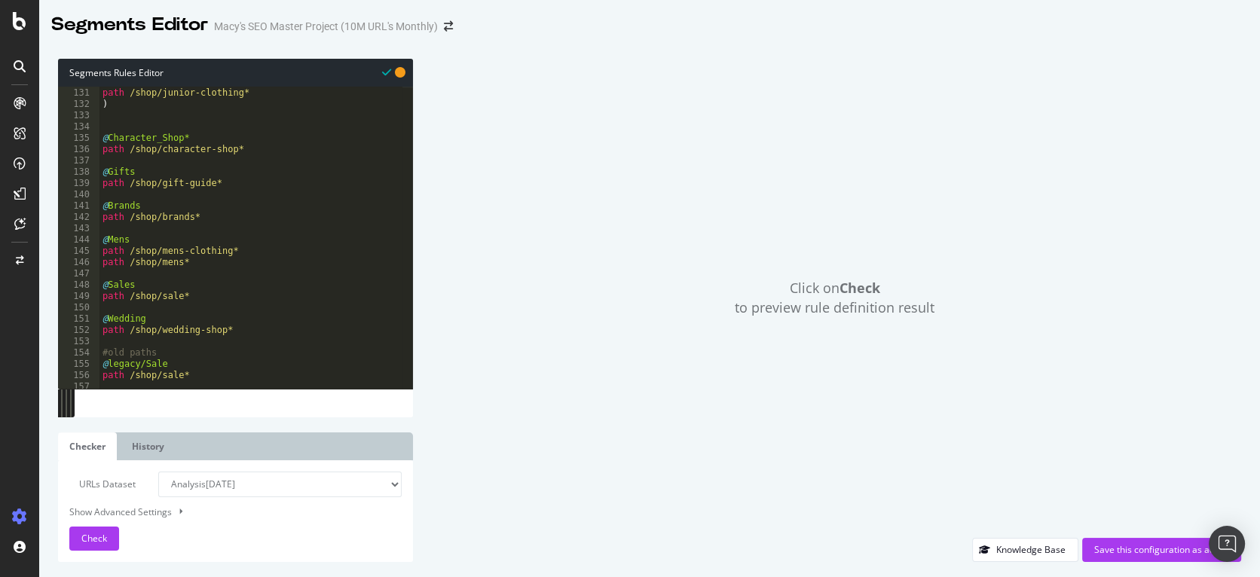
click at [250, 197] on div "path /shop/womens* path /shop/junior-clothing* ) @ Character_Shop* path /shop/c…" at bounding box center [1139, 233] width 2080 height 315
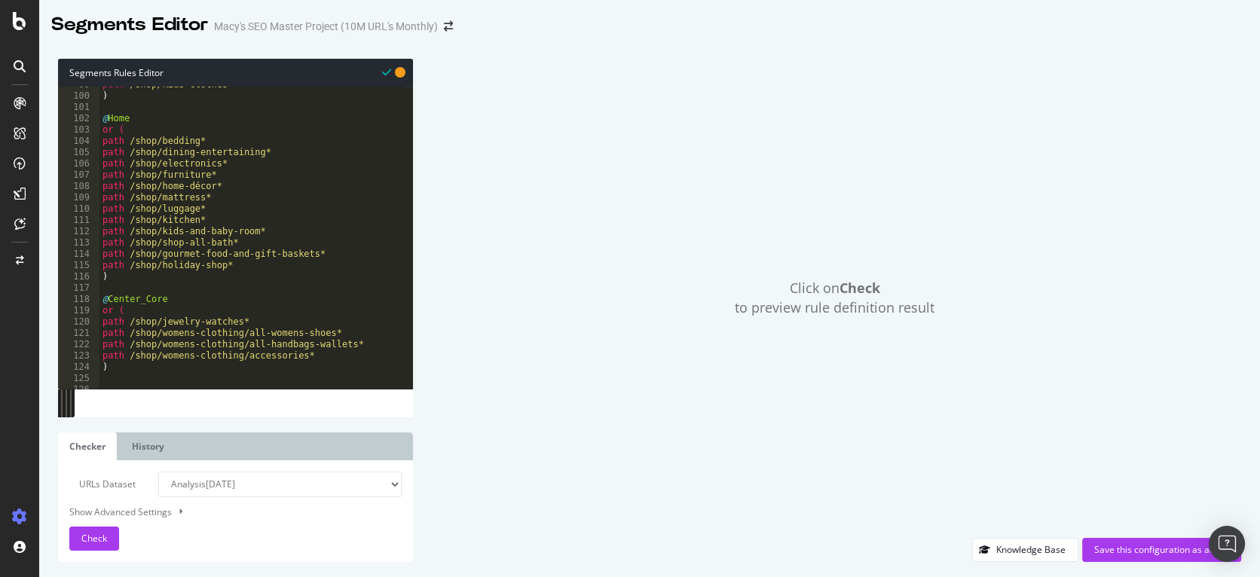
scroll to position [832, 0]
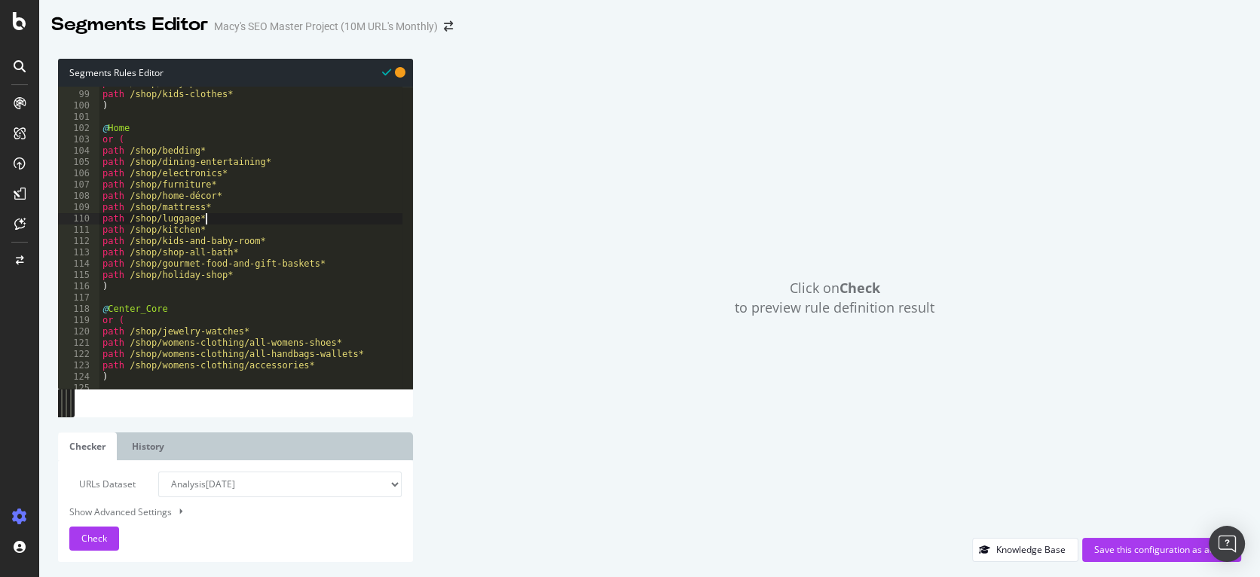
click at [222, 222] on div "path /shop/baby-products* path /shop/kids-clothes* ) @ Home or ( path /shop/bed…" at bounding box center [1139, 235] width 2080 height 315
click at [206, 253] on div "path /shop/baby-products* path /shop/kids-clothes* ) @ Home or ( path /shop/bed…" at bounding box center [1139, 235] width 2080 height 315
click at [262, 253] on div "path /shop/baby-products* path /shop/kids-clothes* ) @ Home or ( path /shop/bed…" at bounding box center [1139, 235] width 2080 height 315
click at [237, 274] on div "path /shop/baby-products* path /shop/kids-clothes* ) @ Home or ( path /shop/bed…" at bounding box center [1139, 235] width 2080 height 315
click at [230, 188] on div "path /shop/baby-products* path /shop/kids-clothes* ) @ Home or ( path /shop/bed…" at bounding box center [1139, 235] width 2080 height 315
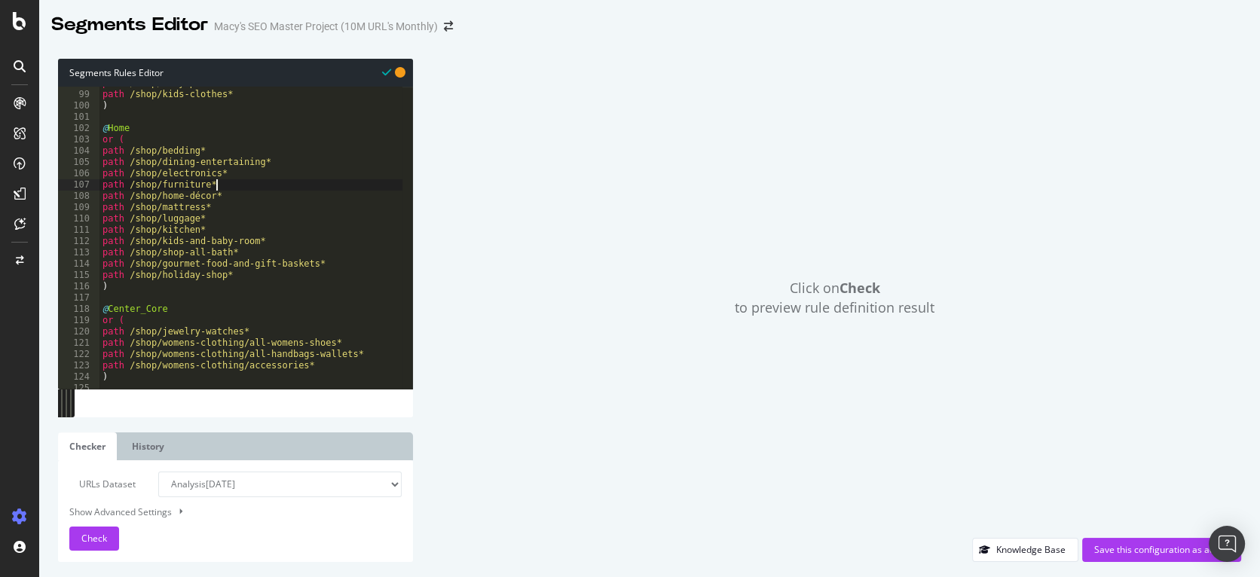
click at [258, 244] on div "path /shop/baby-products* path /shop/kids-clothes* ) @ Home or ( path /shop/bed…" at bounding box center [1139, 235] width 2080 height 315
type textarea "path /shop/kids-and-baby-room*"
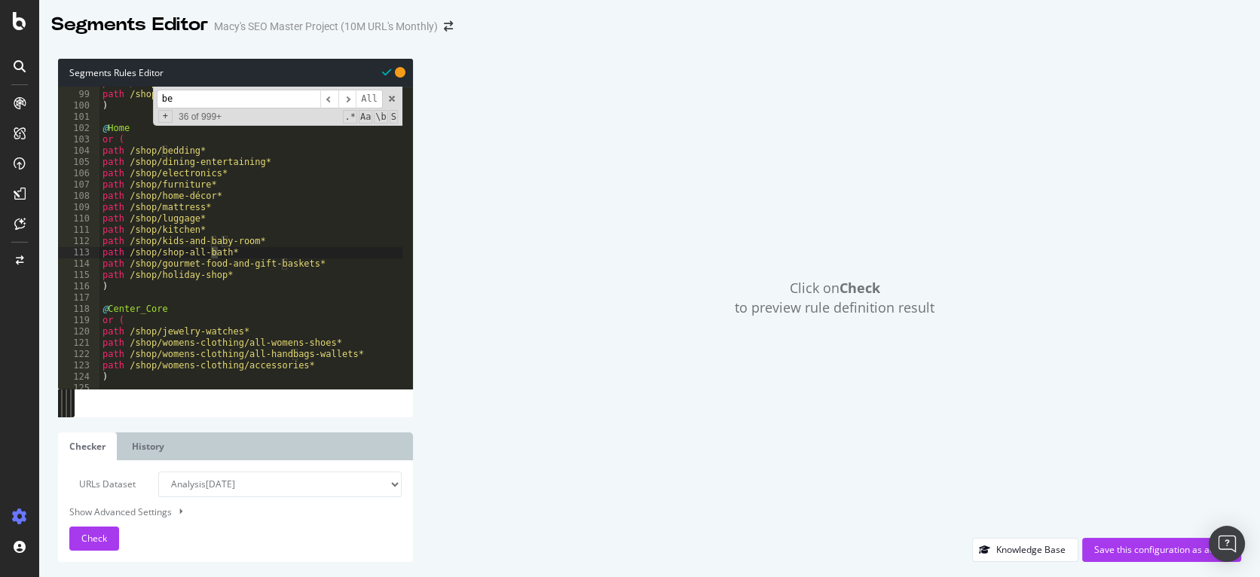
scroll to position [1413, 0]
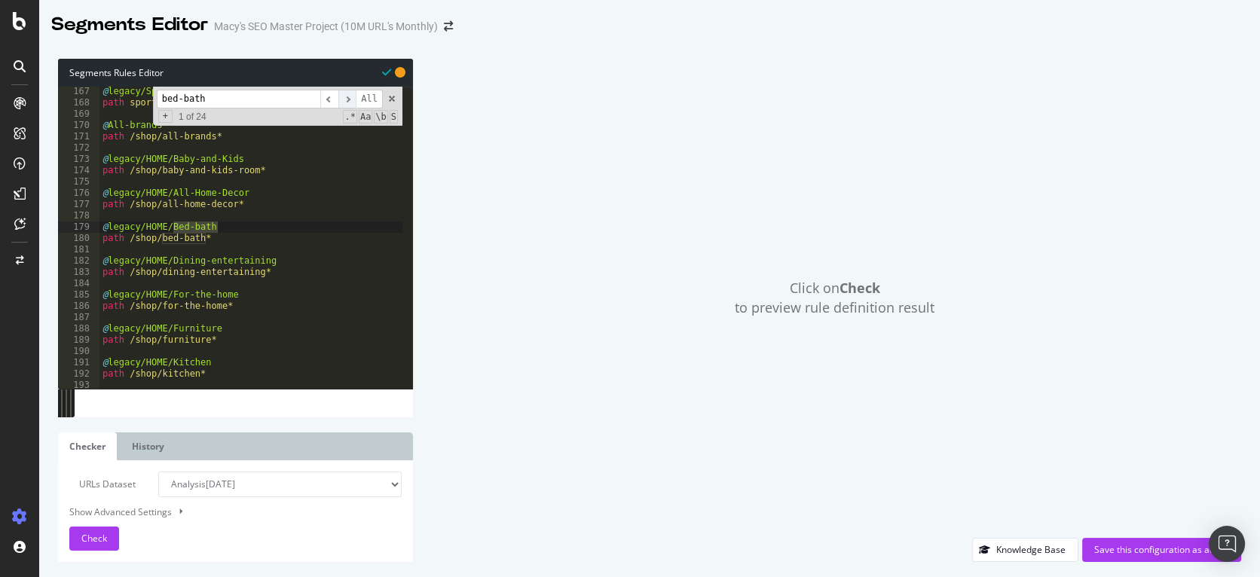
type input "bed-bath"
click at [347, 97] on span "​" at bounding box center [347, 99] width 18 height 19
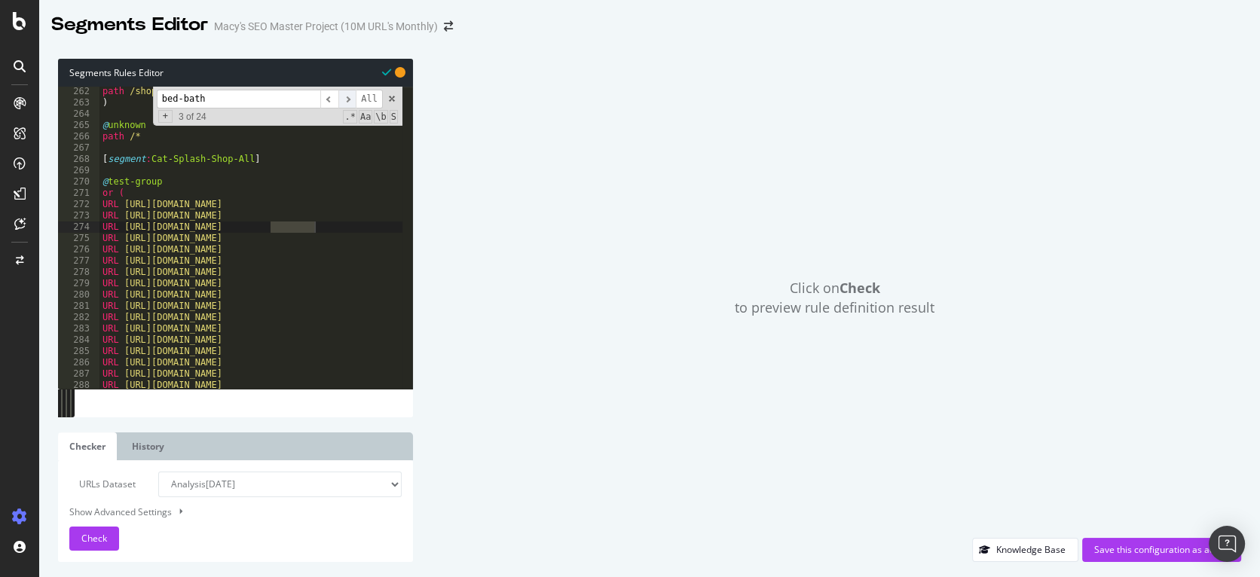
click at [347, 97] on span "​" at bounding box center [347, 99] width 18 height 19
click at [345, 99] on span "​" at bounding box center [347, 99] width 18 height 19
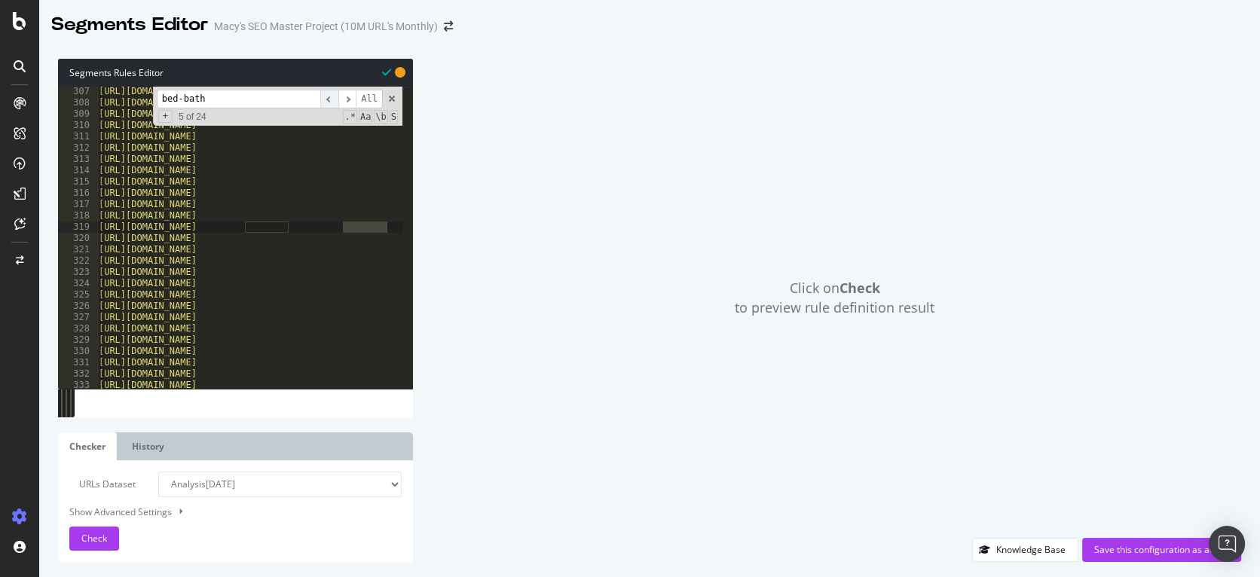
click at [324, 94] on span "​" at bounding box center [329, 99] width 18 height 19
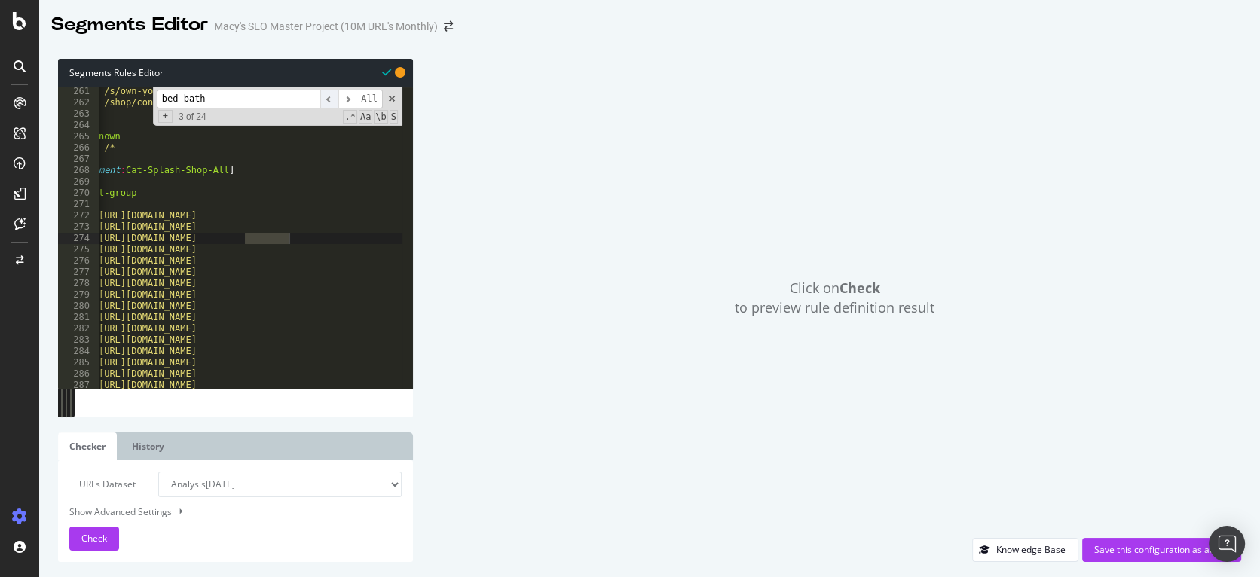
click at [324, 94] on span "​" at bounding box center [329, 99] width 18 height 19
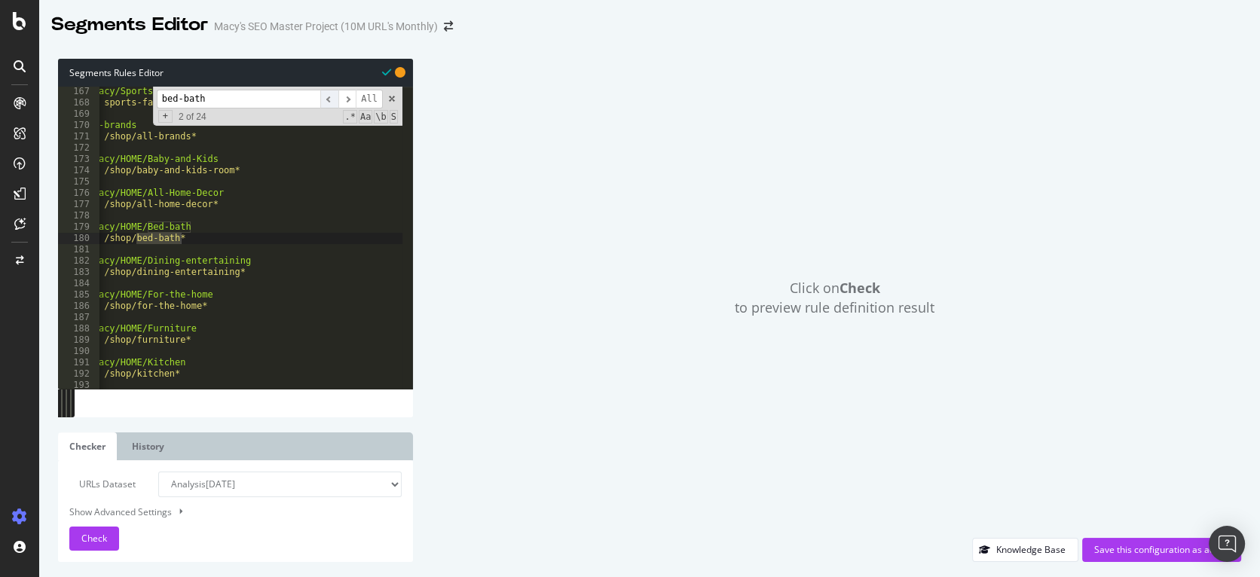
scroll to position [1413, 0]
click at [324, 94] on span "​" at bounding box center [329, 99] width 18 height 19
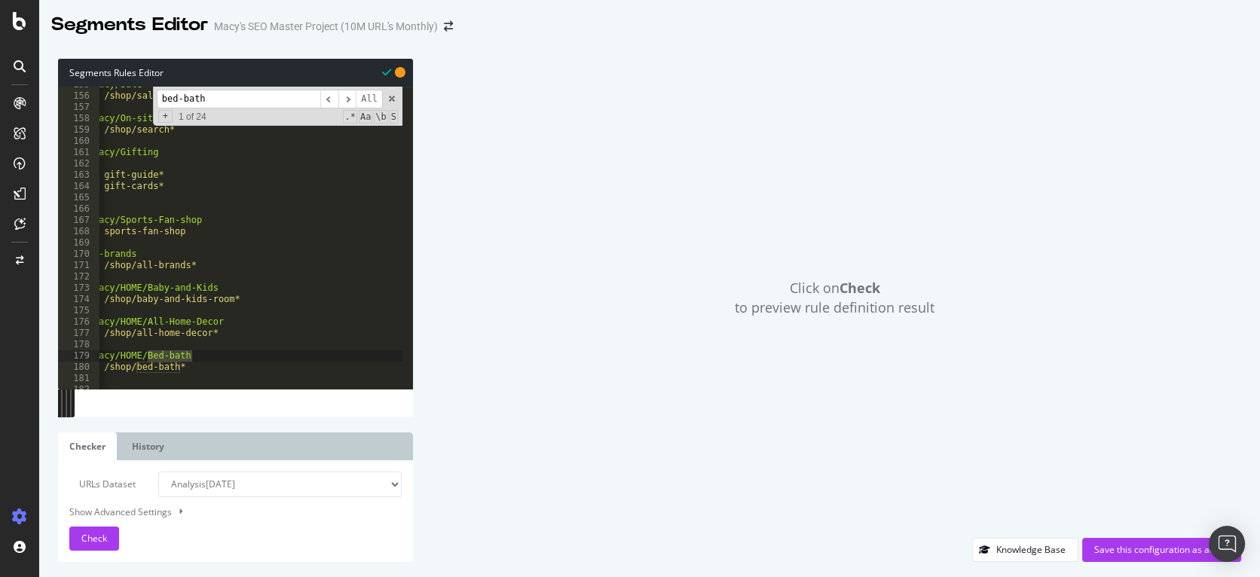
scroll to position [1317, 0]
click at [393, 97] on span at bounding box center [392, 98] width 11 height 11
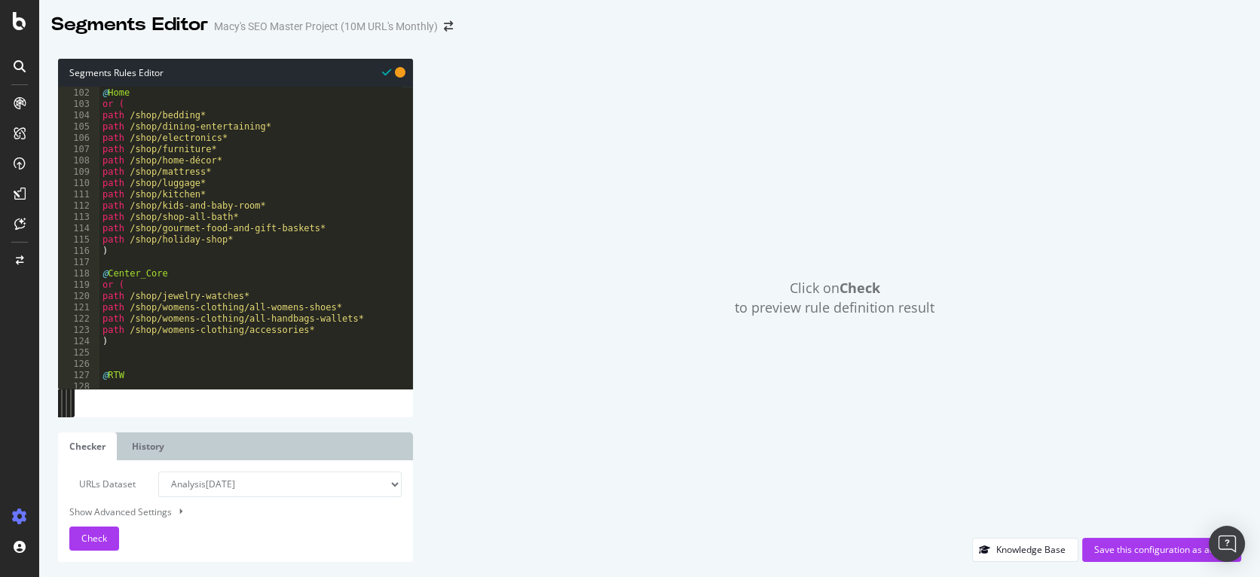
scroll to position [859, 0]
click at [291, 210] on div "@ Home or ( path /shop/bedding* path /shop/dining-entertaining* path /shop/elec…" at bounding box center [1139, 233] width 2080 height 315
type textarea "path /shop/kids-and-baby-room*"
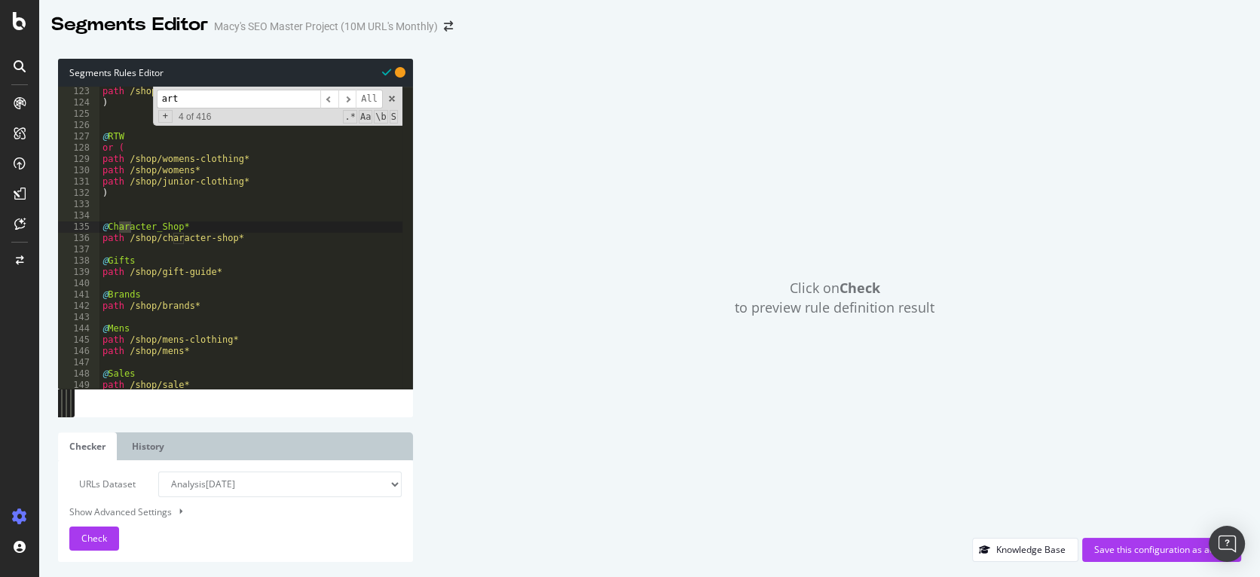
scroll to position [2452, 0]
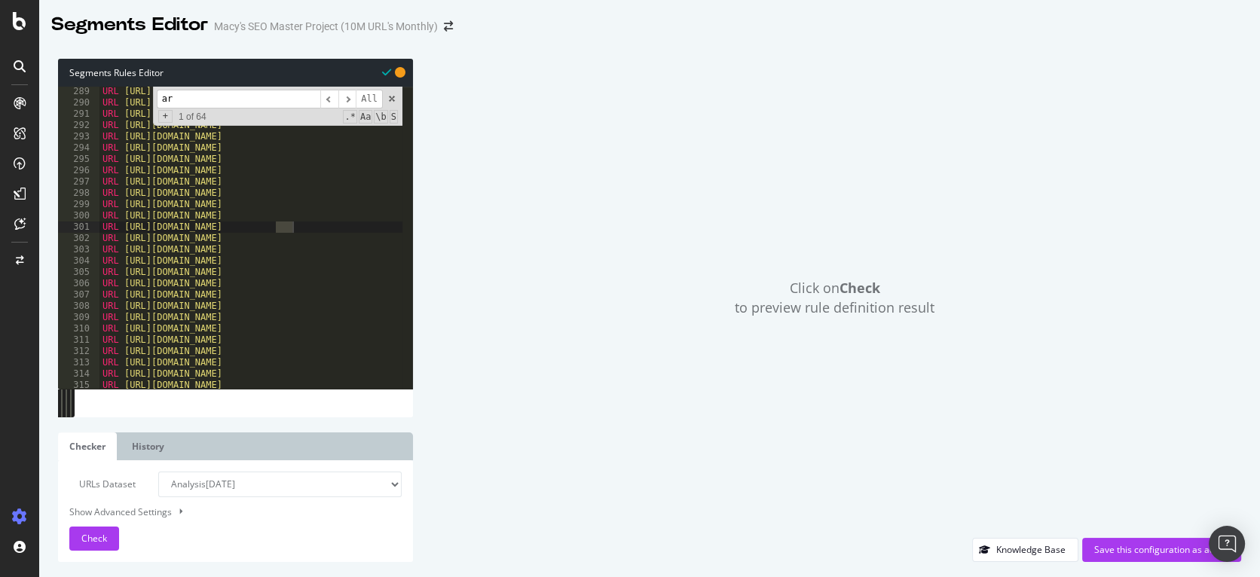
type input "a"
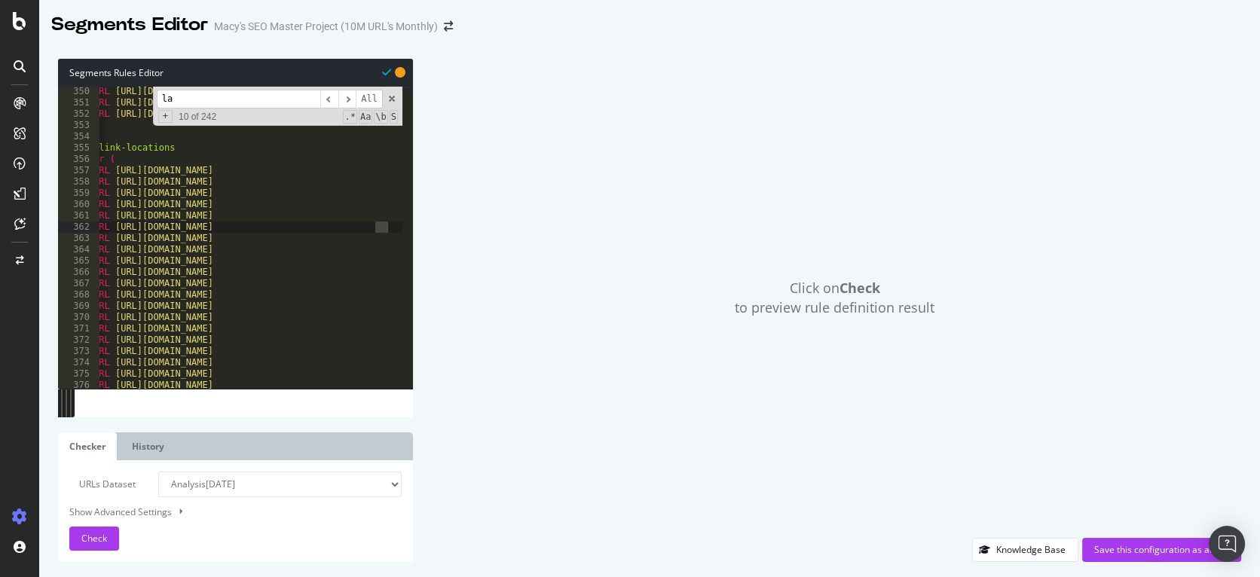
scroll to position [0, 8]
type input "l"
type input "p"
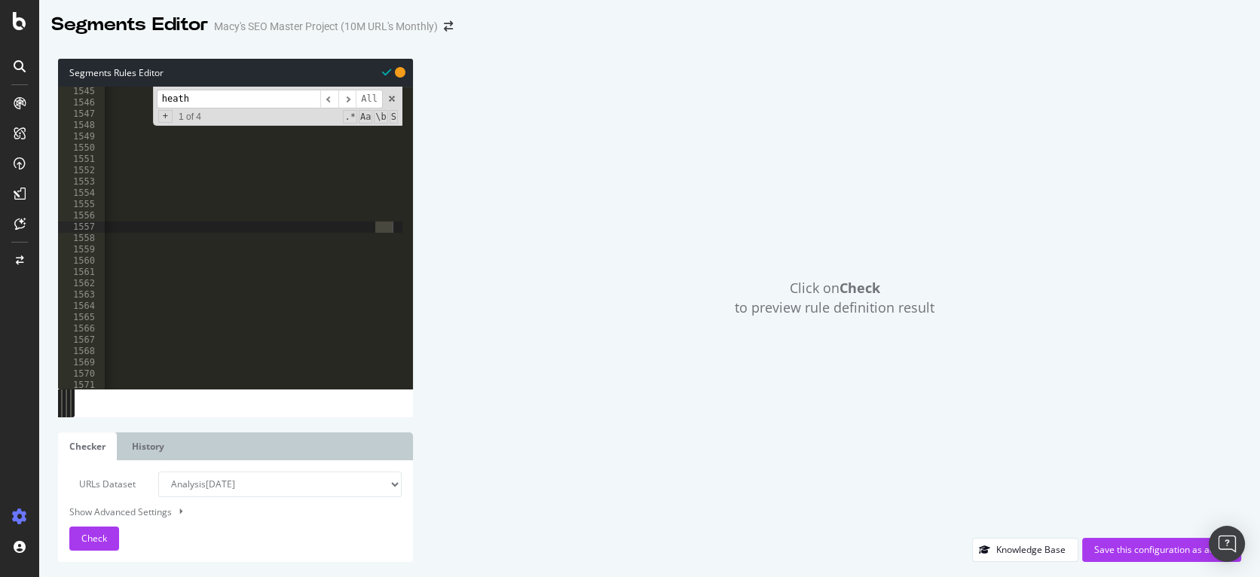
scroll to position [14951, 0]
type input "h"
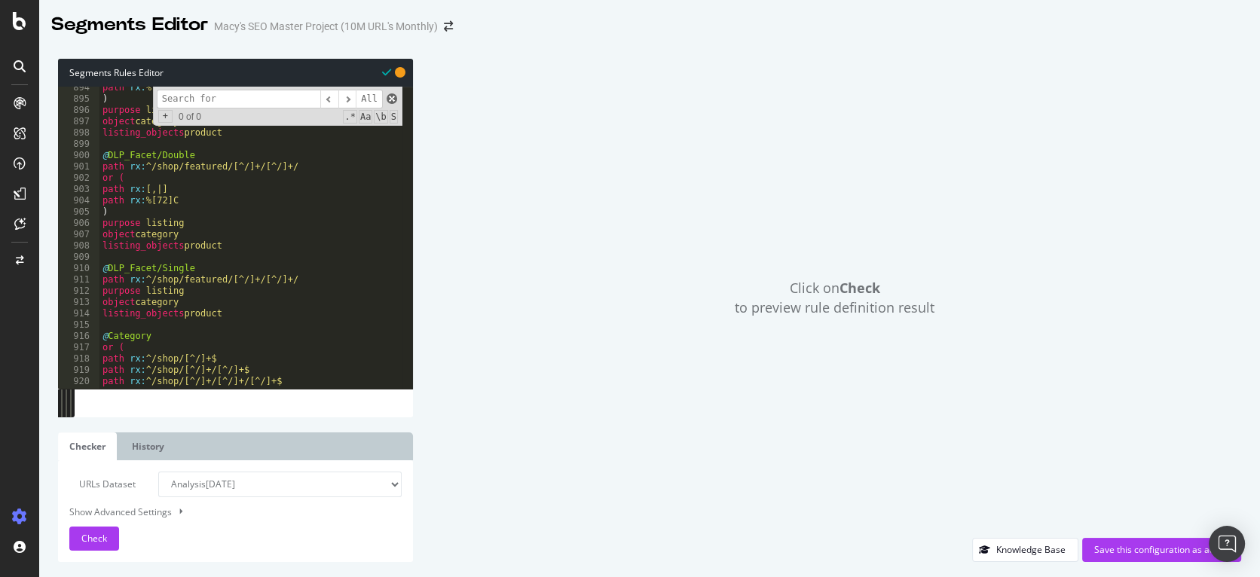
click at [388, 99] on span at bounding box center [392, 98] width 11 height 11
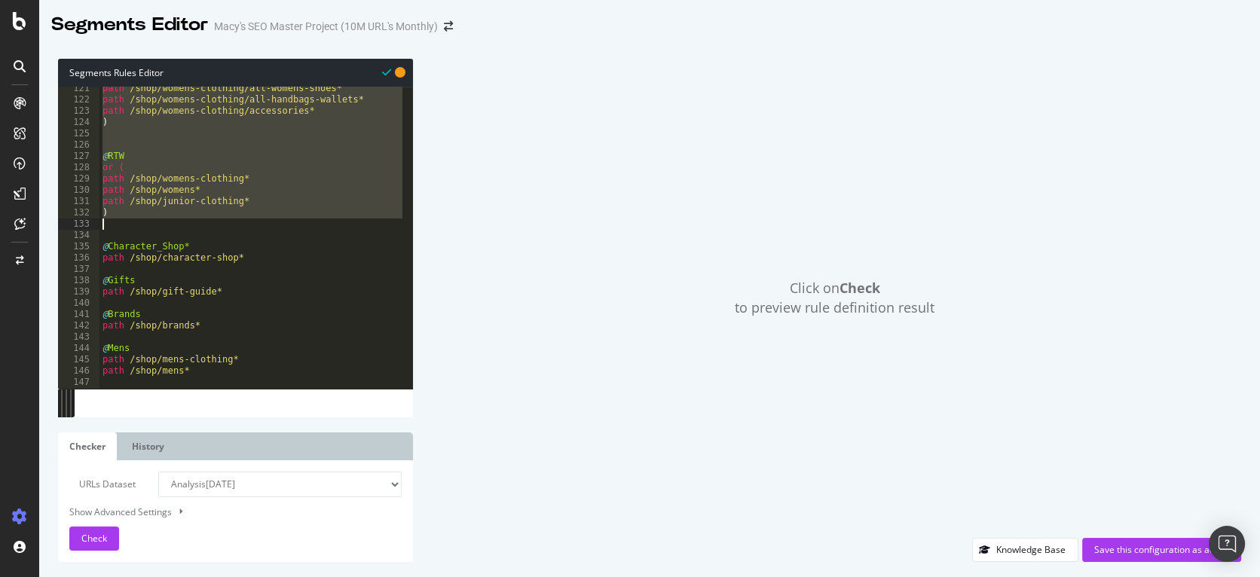
scroll to position [1024, 0]
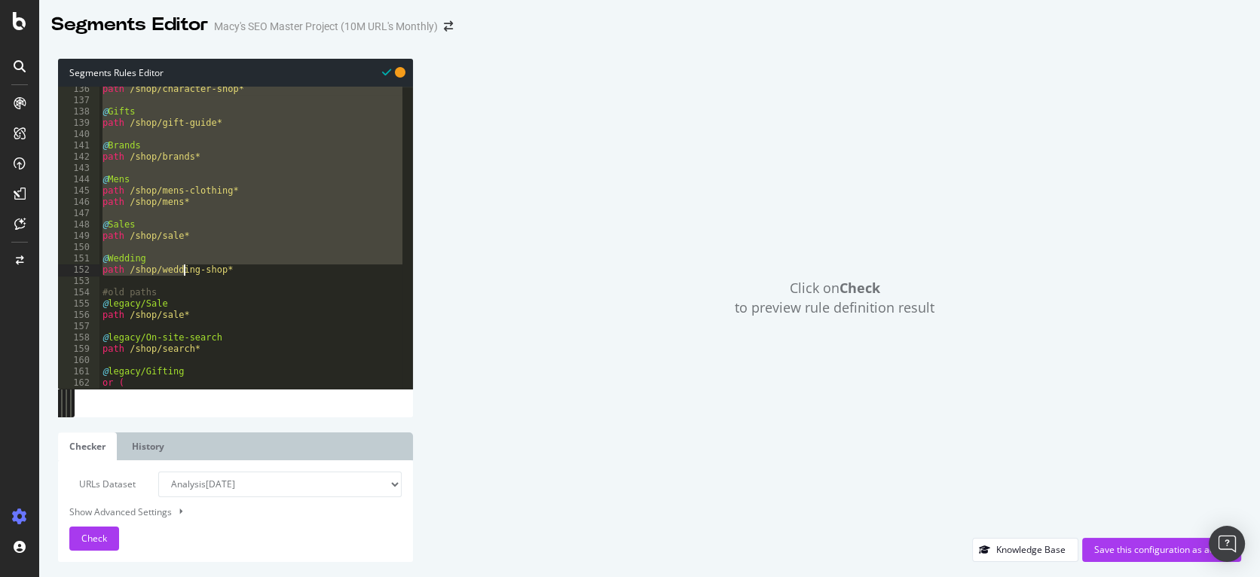
drag, startPoint x: 102, startPoint y: 152, endPoint x: 187, endPoint y: 273, distance: 147.6
click at [186, 274] on div "path /shop/character-shop* @ Gifts path /shop/gift-guide* @ Brands path /shop/b…" at bounding box center [1139, 241] width 2080 height 315
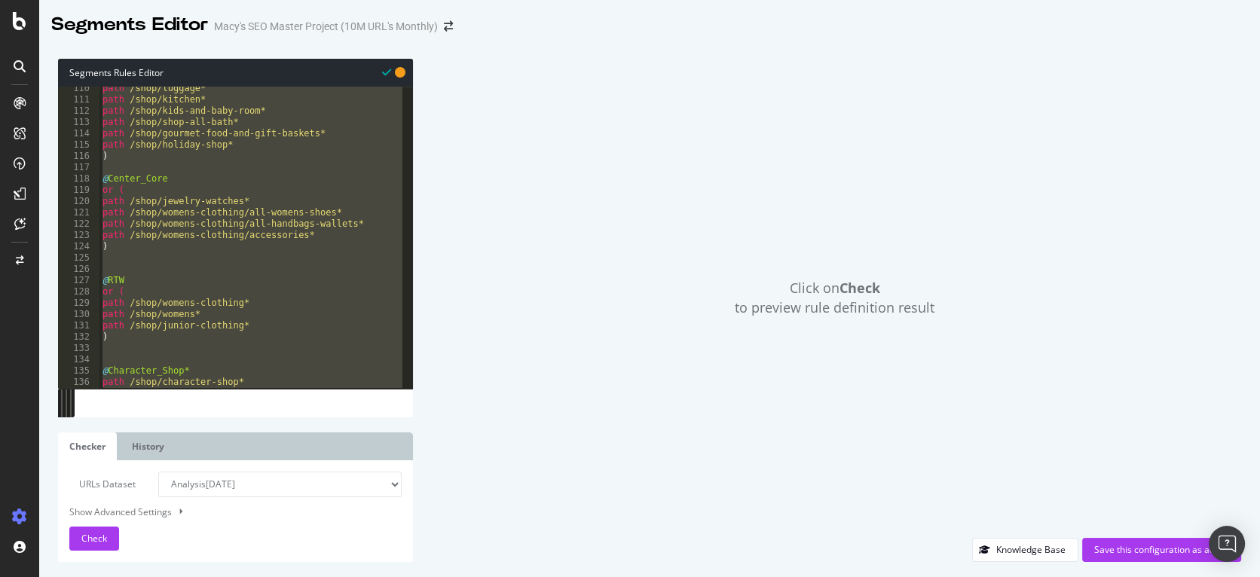
scroll to position [930, 0]
click at [195, 227] on div "path /shop/luggage* path /shop/kitchen* path /shop/kids-and-baby-room* path /sh…" at bounding box center [1139, 240] width 2080 height 315
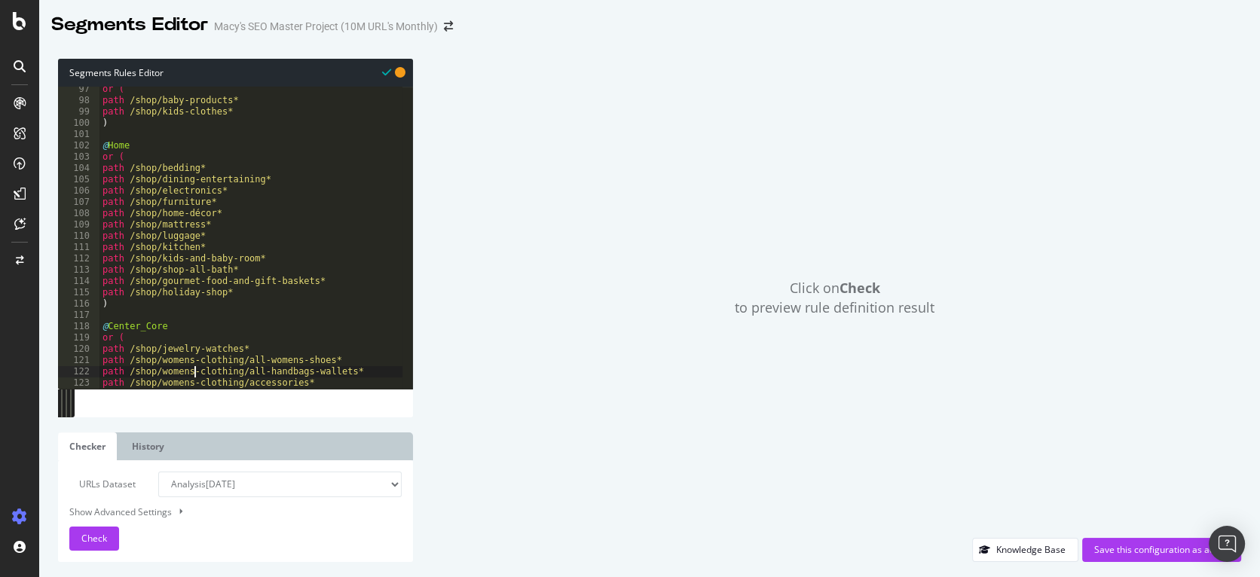
scroll to position [819, 0]
click at [249, 293] on div "or ( path /shop/baby-products* path /shop/kids-clothes* ) @ Home or ( path /sho…" at bounding box center [1139, 241] width 2080 height 315
type textarea "path /shop/holiday-shop*"
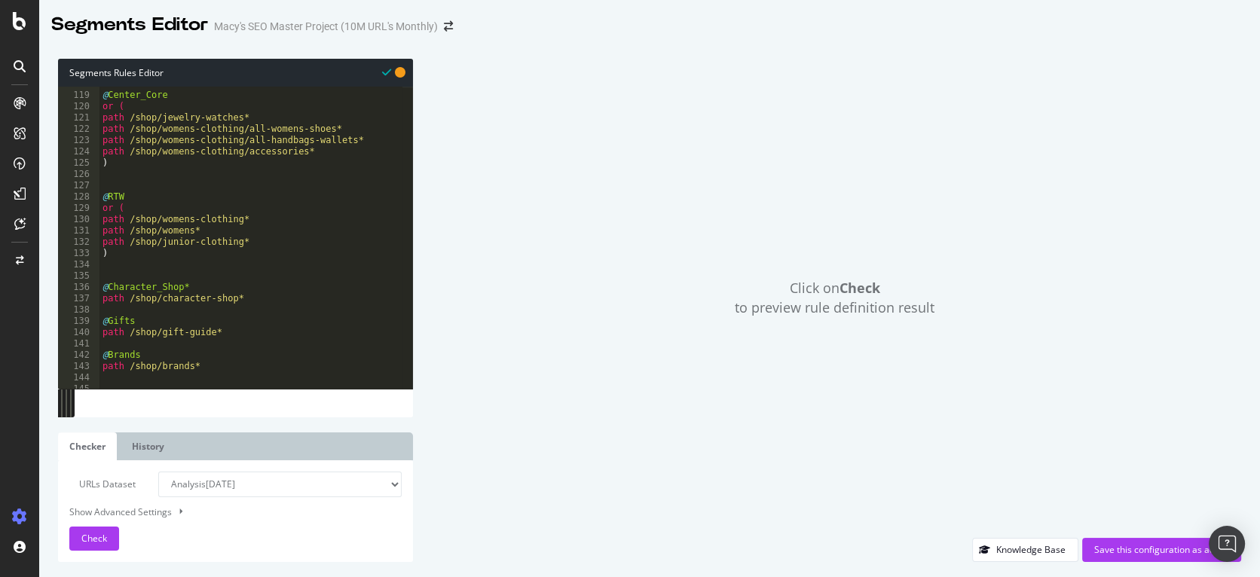
scroll to position [1002, 0]
click at [256, 240] on div "@ Center_Core or ( path /shop/jewelry-watches* path /shop/womens-clothing/all-w…" at bounding box center [1139, 235] width 2080 height 315
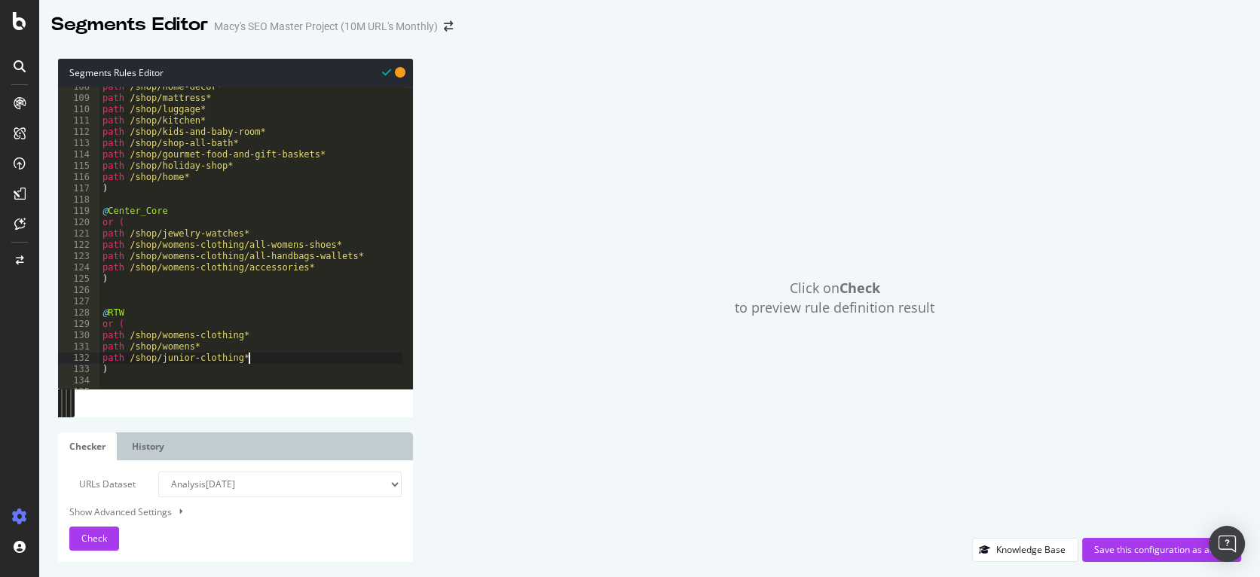
scroll to position [916, 0]
click at [256, 259] on div "path /shop/home-décor* path /shop/mattress* path /shop/luggage* path /shop/kitc…" at bounding box center [1139, 237] width 2080 height 315
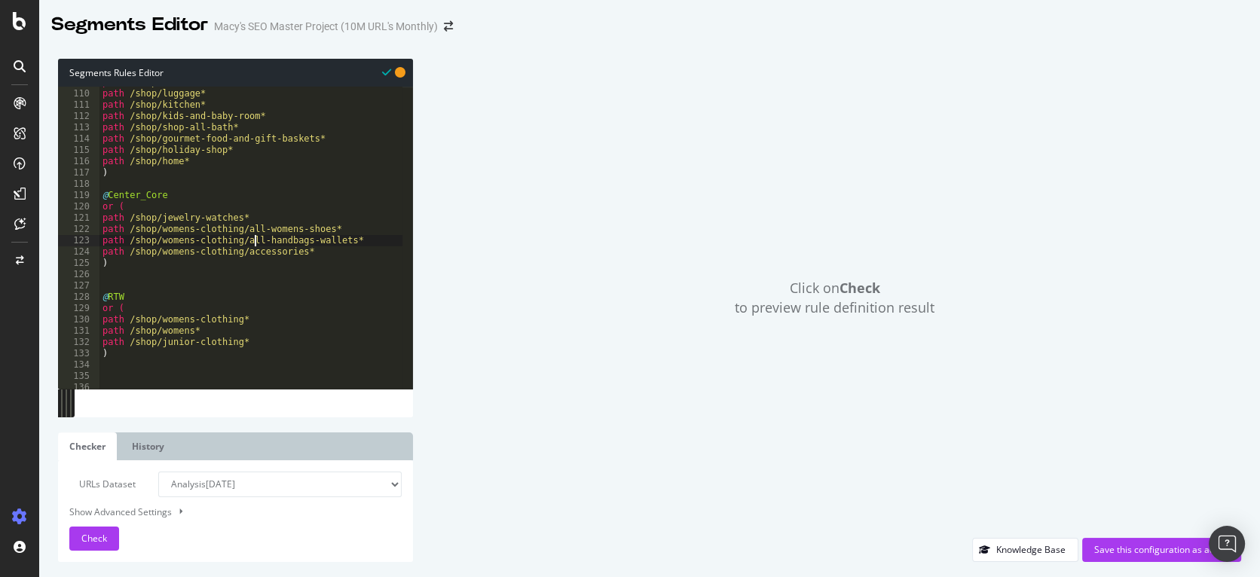
scroll to position [926, 0]
click at [367, 240] on div "path /shop/mattress* path /shop/luggage* path /shop/kitchen* path /shop/kids-an…" at bounding box center [1139, 234] width 2080 height 315
click at [283, 240] on div "path /shop/mattress* path /shop/luggage* path /shop/kitchen* path /shop/kids-an…" at bounding box center [1139, 234] width 2080 height 315
click at [347, 228] on div "path /shop/mattress* path /shop/luggage* path /shop/kitchen* path /shop/kids-an…" at bounding box center [1139, 234] width 2080 height 315
click at [369, 237] on div "path /shop/mattress* path /shop/luggage* path /shop/kitchen* path /shop/kids-an…" at bounding box center [1139, 234] width 2080 height 315
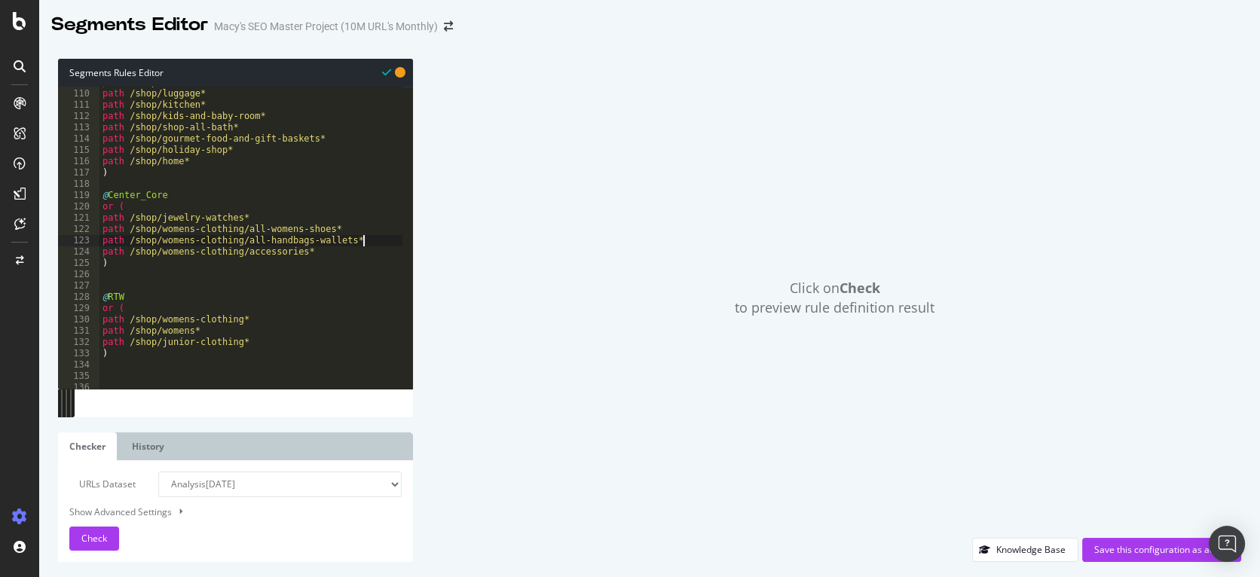
click at [344, 251] on div "path /shop/mattress* path /shop/luggage* path /shop/kitchen* path /shop/kids-an…" at bounding box center [1139, 234] width 2080 height 315
type textarea "path /shop/womens-clothing/accessories*"
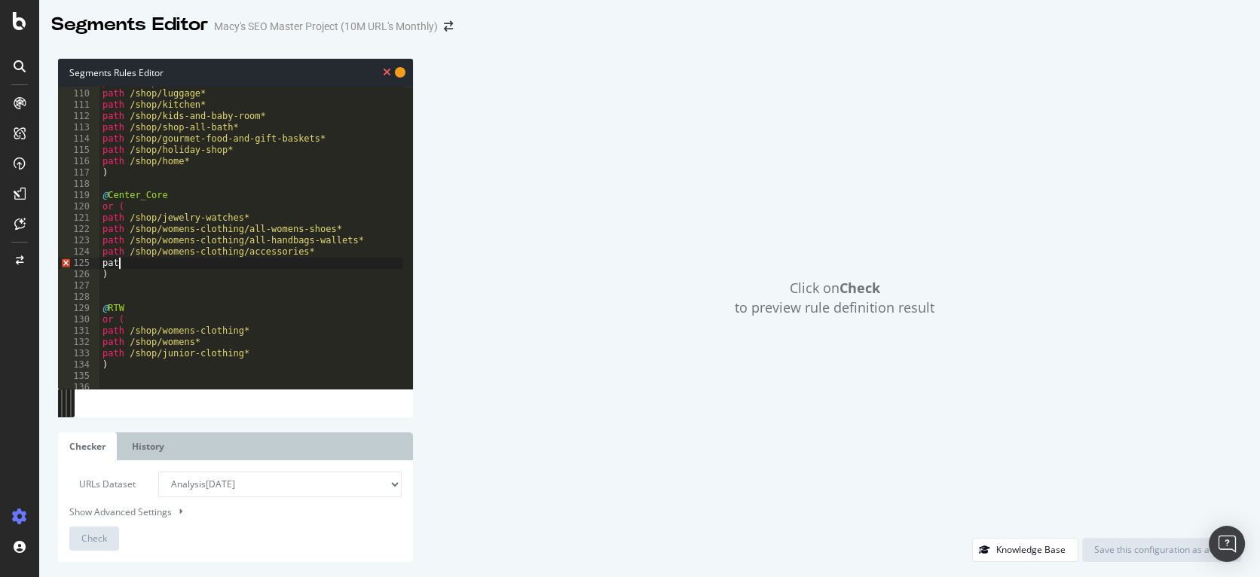
scroll to position [0, 1]
paste textarea "shop/womens/handbags-wallets"
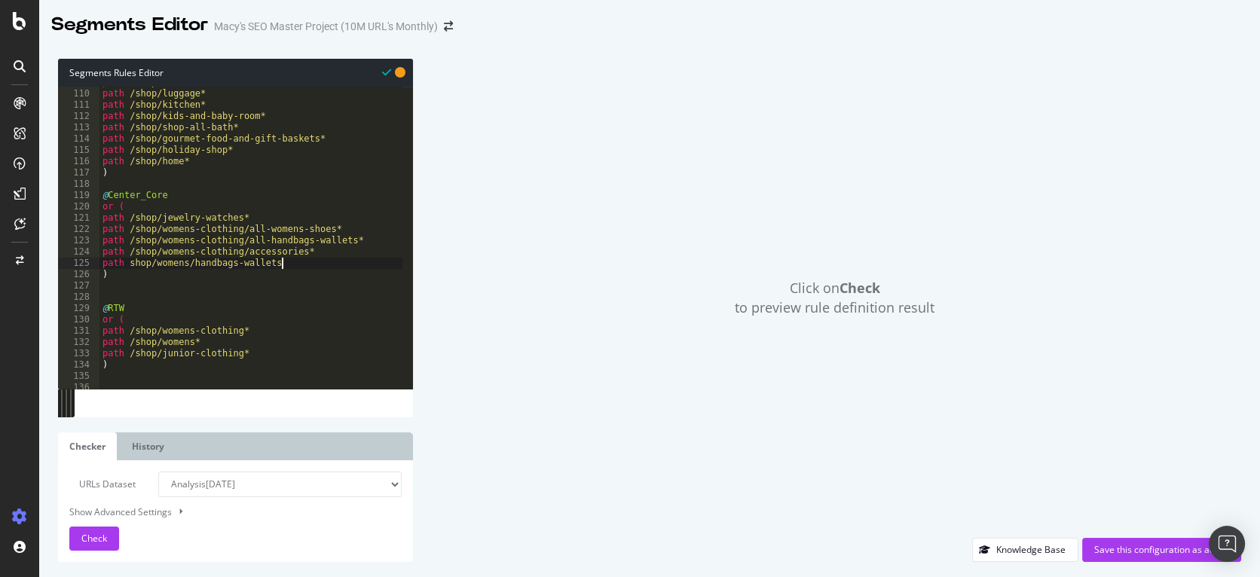
scroll to position [0, 15]
type textarea "path shop/womens/handbags-wallets*"
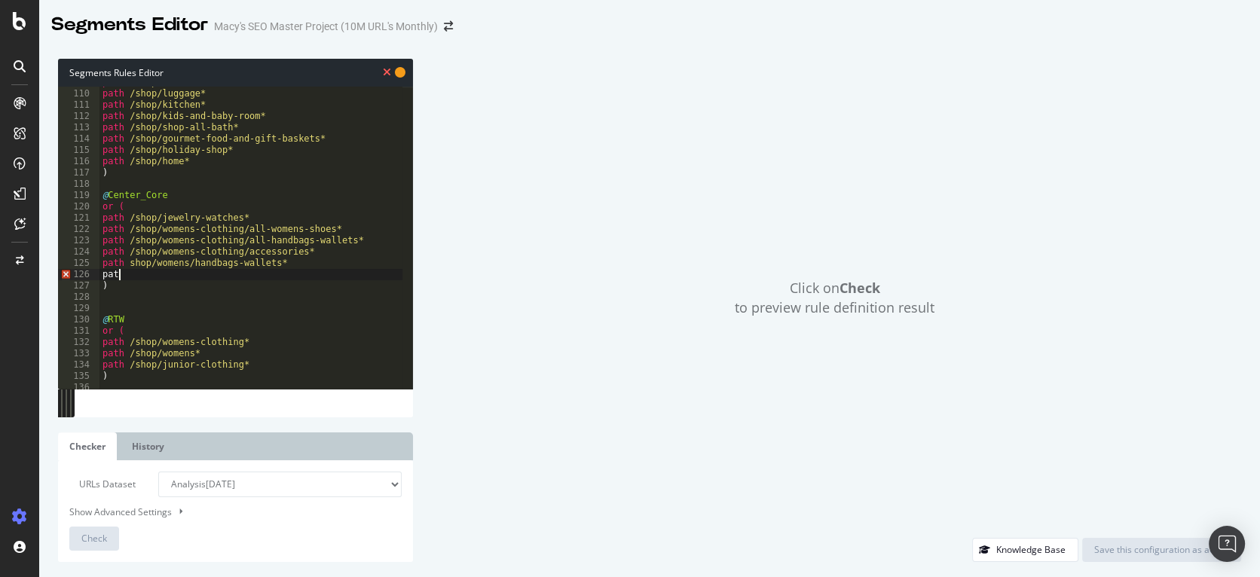
scroll to position [0, 1]
paste textarea "/shop/womens/accessories"
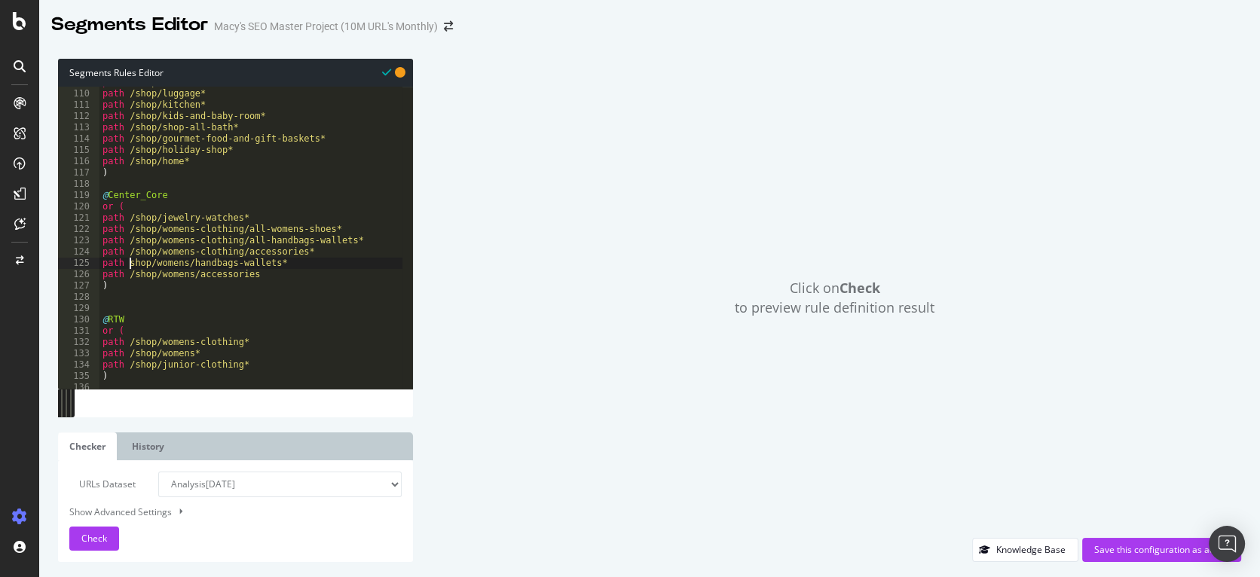
click at [131, 261] on div "path /shop/mattress* path /shop/luggage* path /shop/kitchen* path /shop/kids-an…" at bounding box center [1139, 234] width 2080 height 315
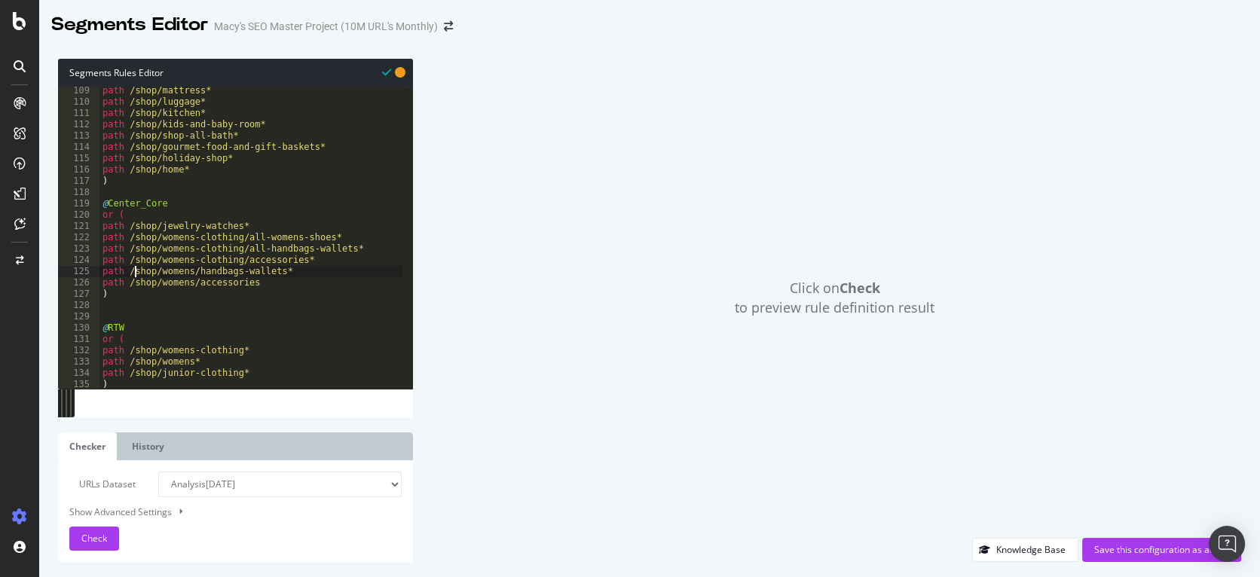
scroll to position [920, 0]
click at [269, 284] on div "path /shop/mattress* path /shop/luggage* path /shop/kitchen* path /shop/kids-an…" at bounding box center [1139, 242] width 2080 height 315
type textarea "path /shop/womens/accessories*"
click at [274, 285] on div "path /shop/mattress* path /shop/luggage* path /shop/kitchen* path /shop/kids-an…" at bounding box center [1139, 242] width 2080 height 315
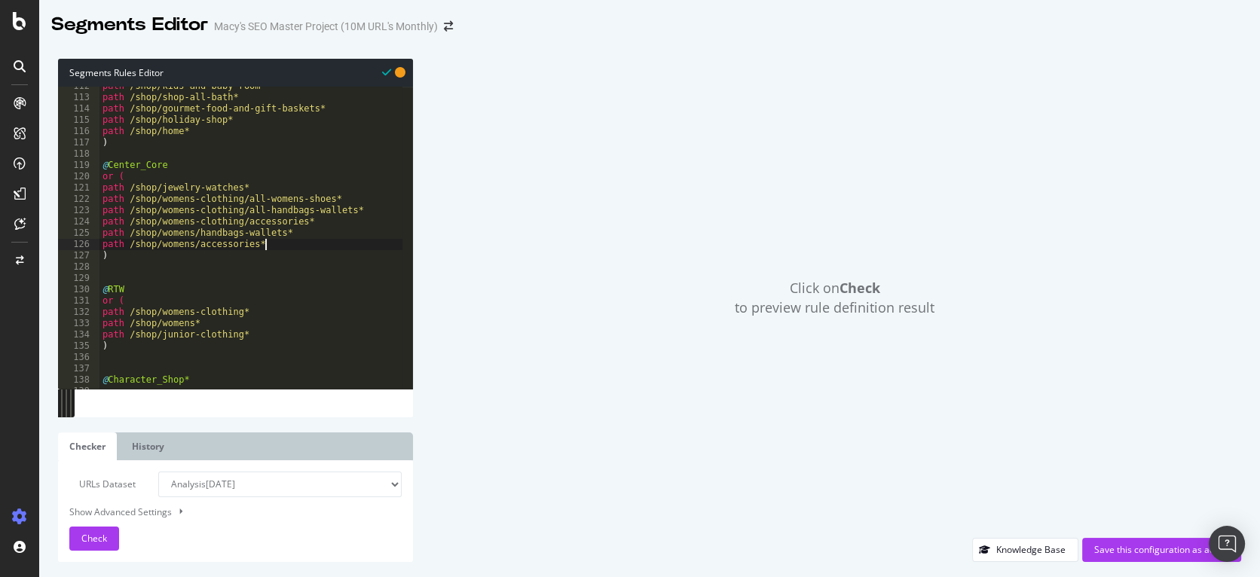
scroll to position [991, 0]
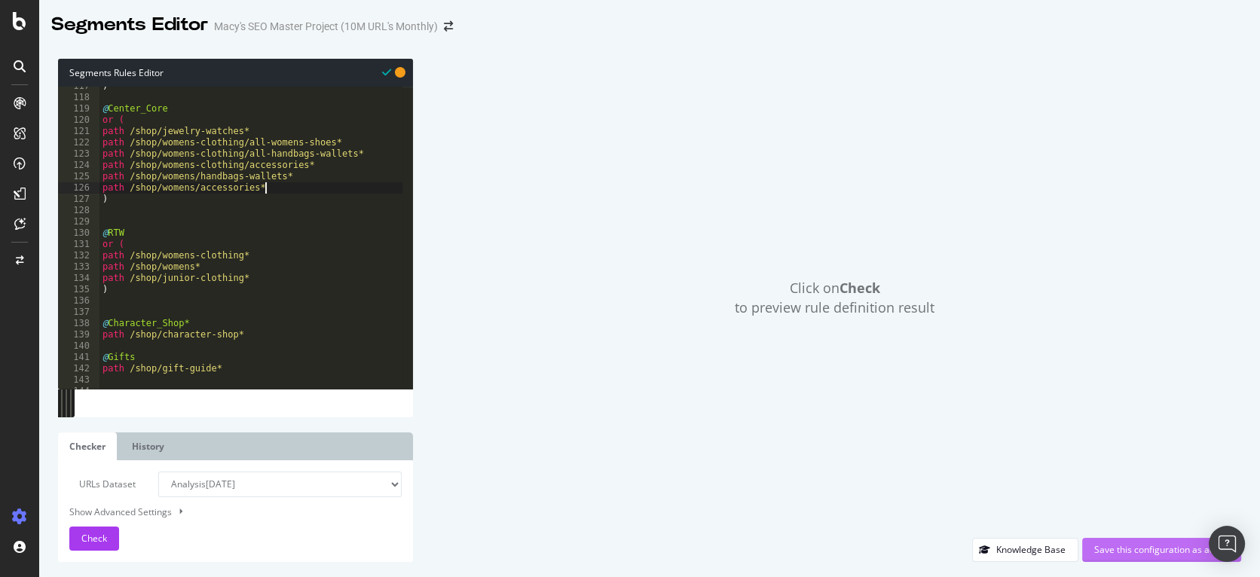
click at [1116, 543] on div "Save this configuration as active" at bounding box center [1161, 549] width 135 height 13
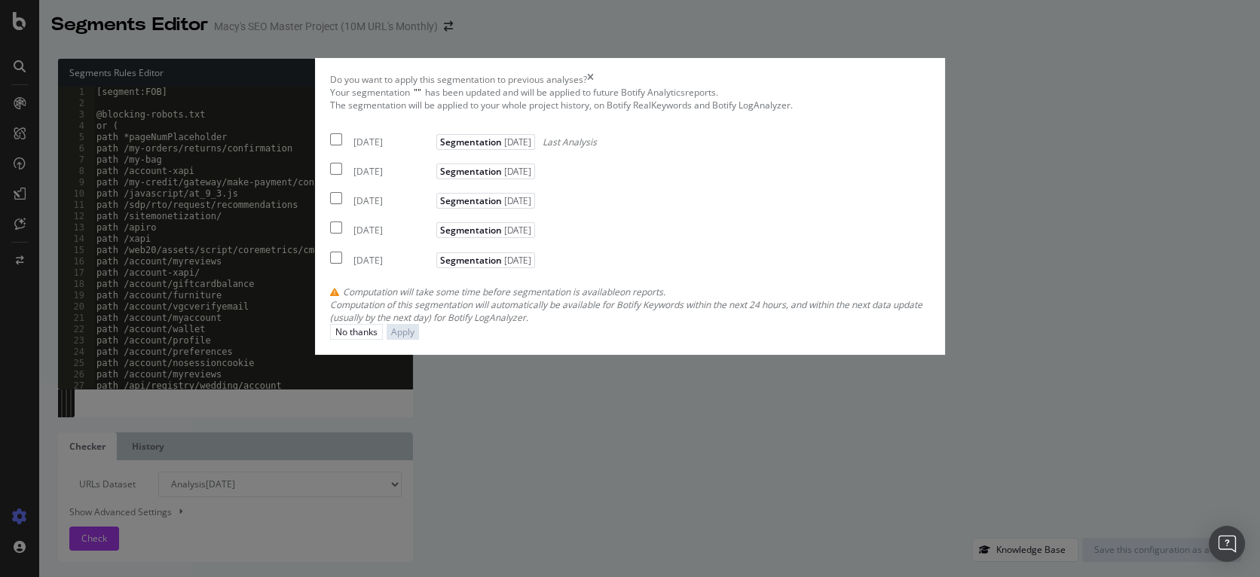
click at [342, 145] on input "modal" at bounding box center [336, 139] width 12 height 12
checkbox input "true"
click at [342, 175] on input "modal" at bounding box center [336, 169] width 12 height 12
checkbox input "true"
click at [342, 204] on input "modal" at bounding box center [336, 198] width 12 height 12
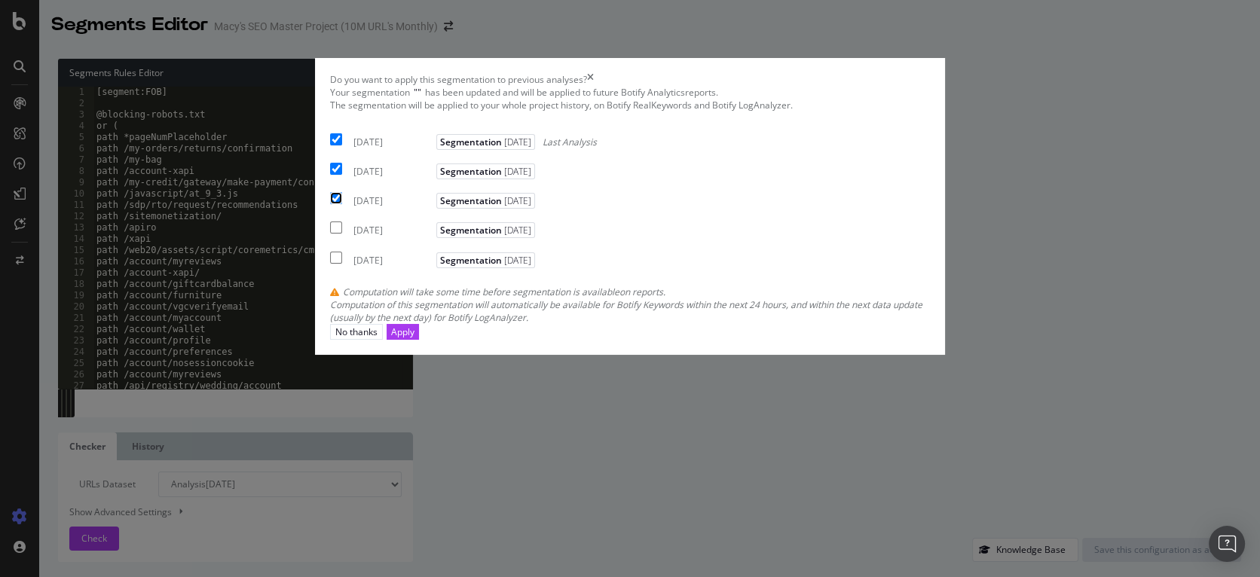
checkbox input "true"
click at [415, 338] on div "Apply" at bounding box center [402, 332] width 23 height 13
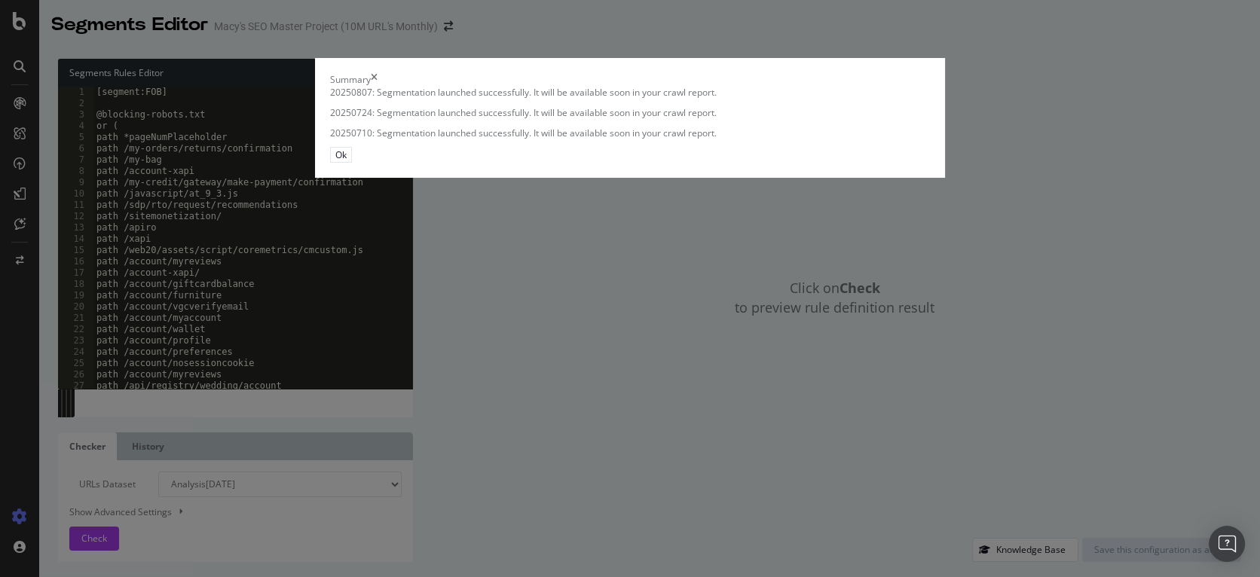
click at [347, 161] on div "Ok" at bounding box center [340, 154] width 11 height 13
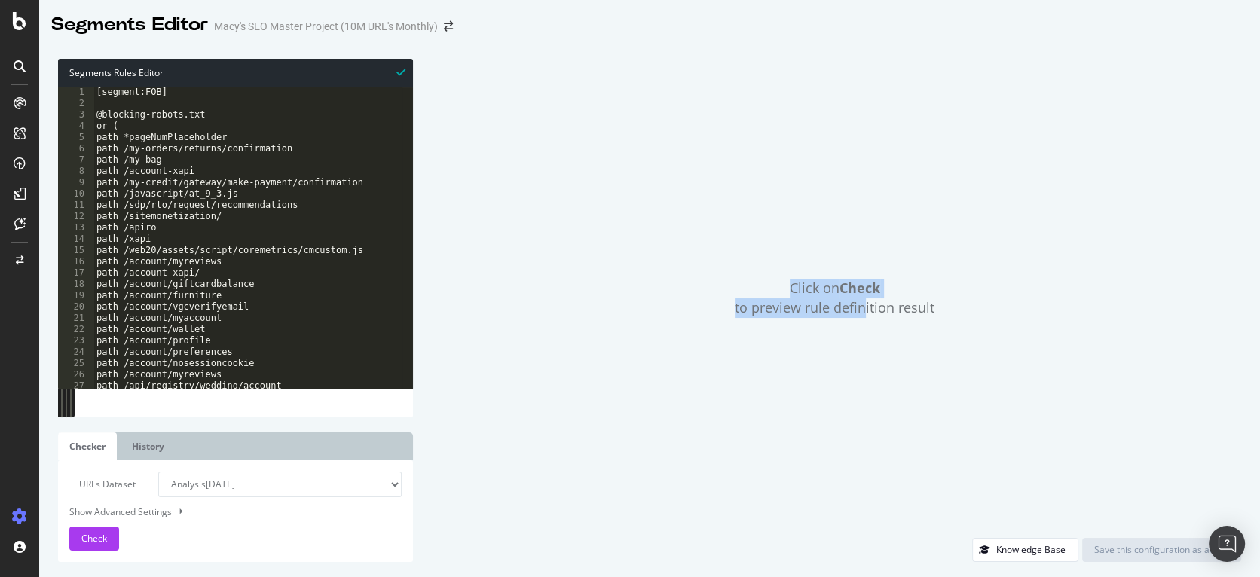
drag, startPoint x: 775, startPoint y: 267, endPoint x: 887, endPoint y: 310, distance: 120.2
click at [887, 310] on div "Click on Check to preview rule definition result" at bounding box center [834, 298] width 813 height 479
click at [929, 357] on div "Click on Check to preview rule definition result" at bounding box center [834, 298] width 813 height 479
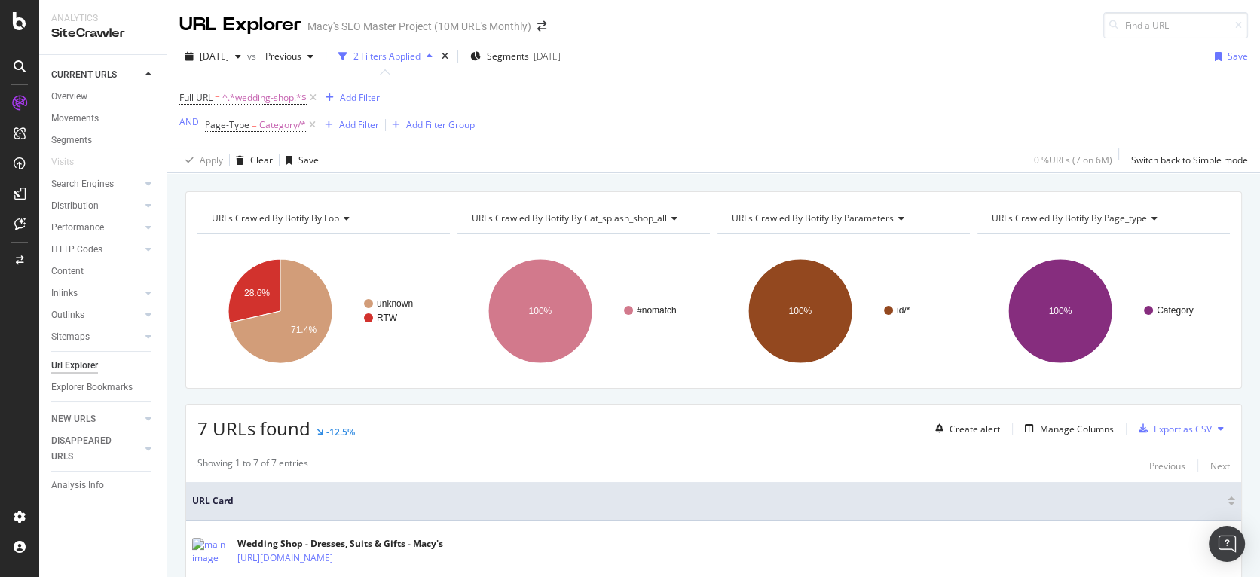
scroll to position [380, 0]
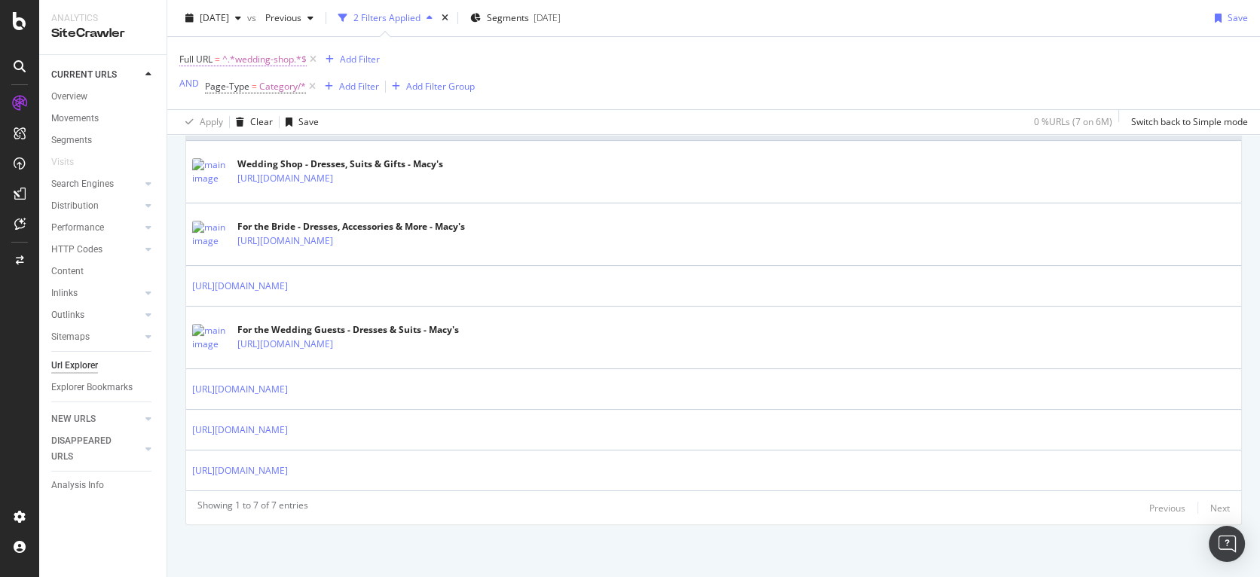
click at [271, 62] on span "^.*wedding-shop.*$" at bounding box center [264, 59] width 84 height 21
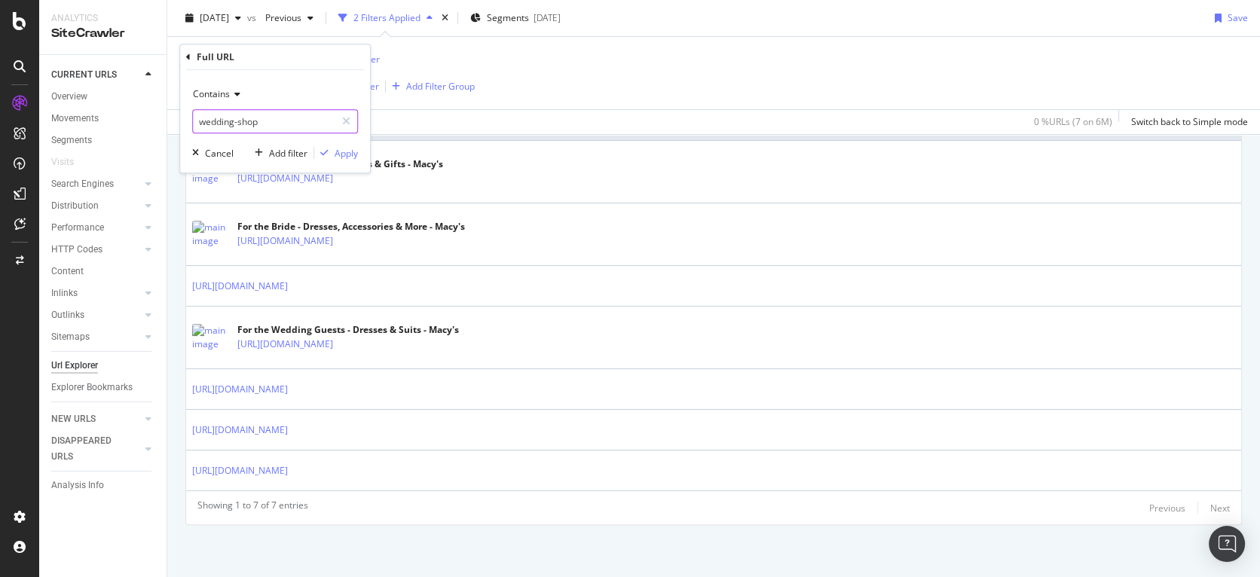
drag, startPoint x: 271, startPoint y: 119, endPoint x: 184, endPoint y: 118, distance: 87.4
click at [184, 118] on div "Contains wedding-shop Cancel Add filter Apply" at bounding box center [275, 121] width 190 height 103
click at [271, 125] on input "wedding-shop" at bounding box center [264, 121] width 142 height 24
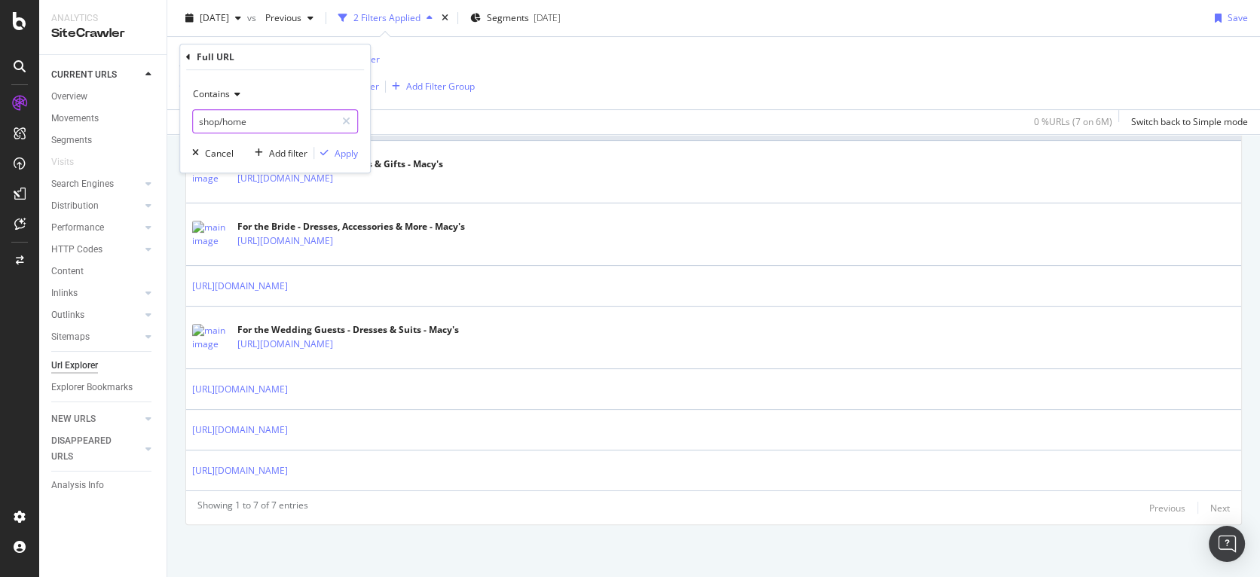
type input "shop/home"
click at [341, 153] on div "Apply" at bounding box center [346, 153] width 23 height 13
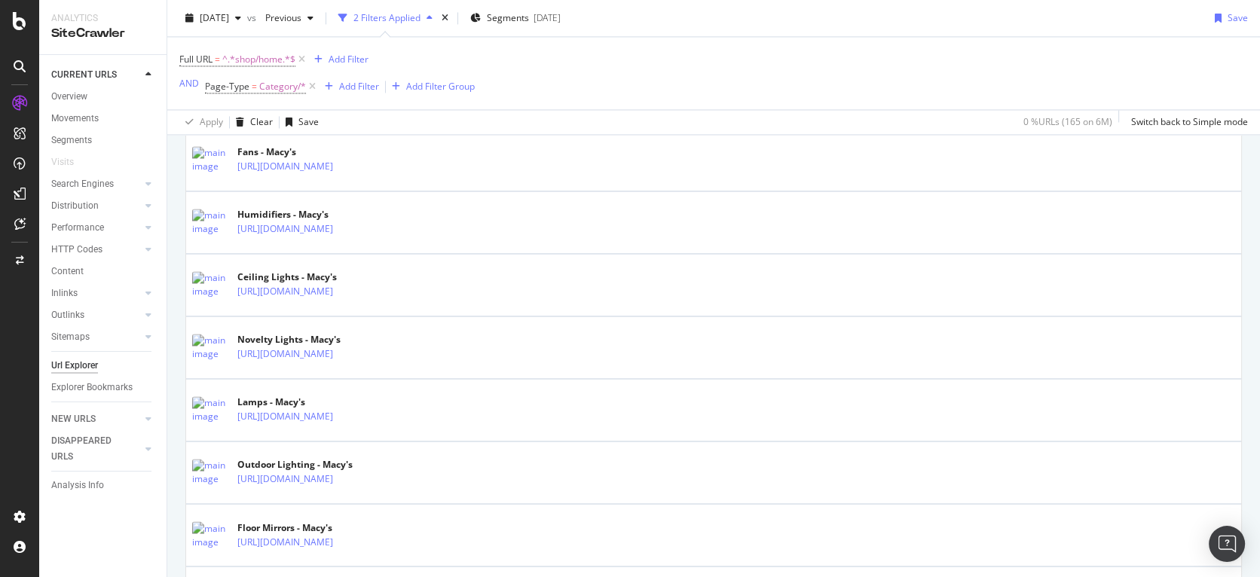
scroll to position [3111, 0]
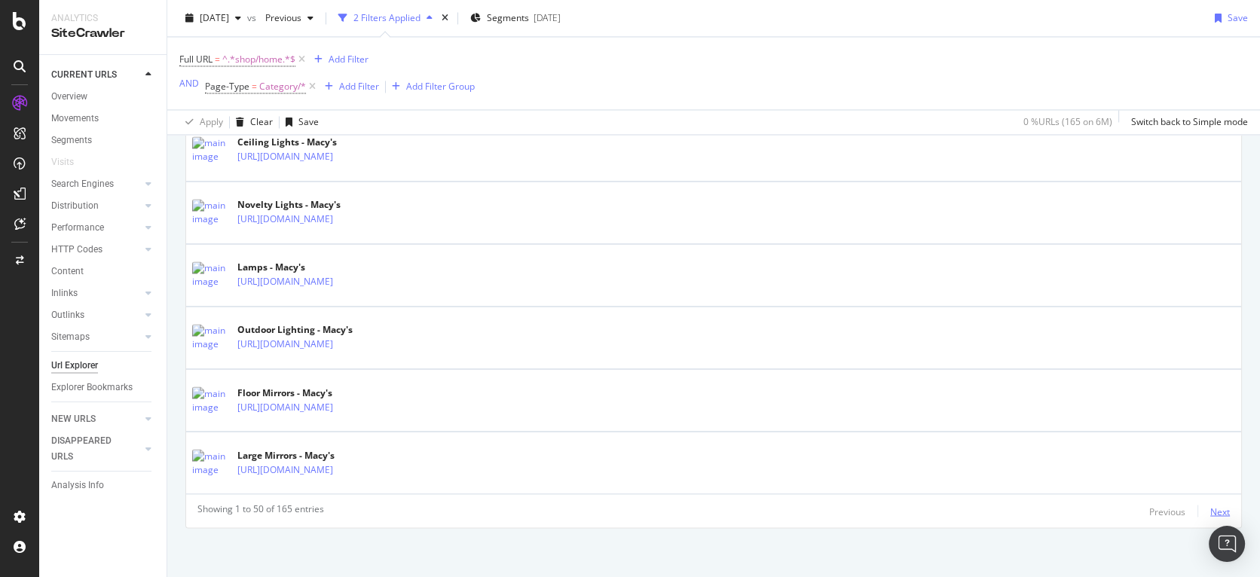
click at [1214, 507] on div "Next" at bounding box center [1221, 511] width 20 height 13
click at [1211, 511] on div "Next" at bounding box center [1221, 511] width 20 height 13
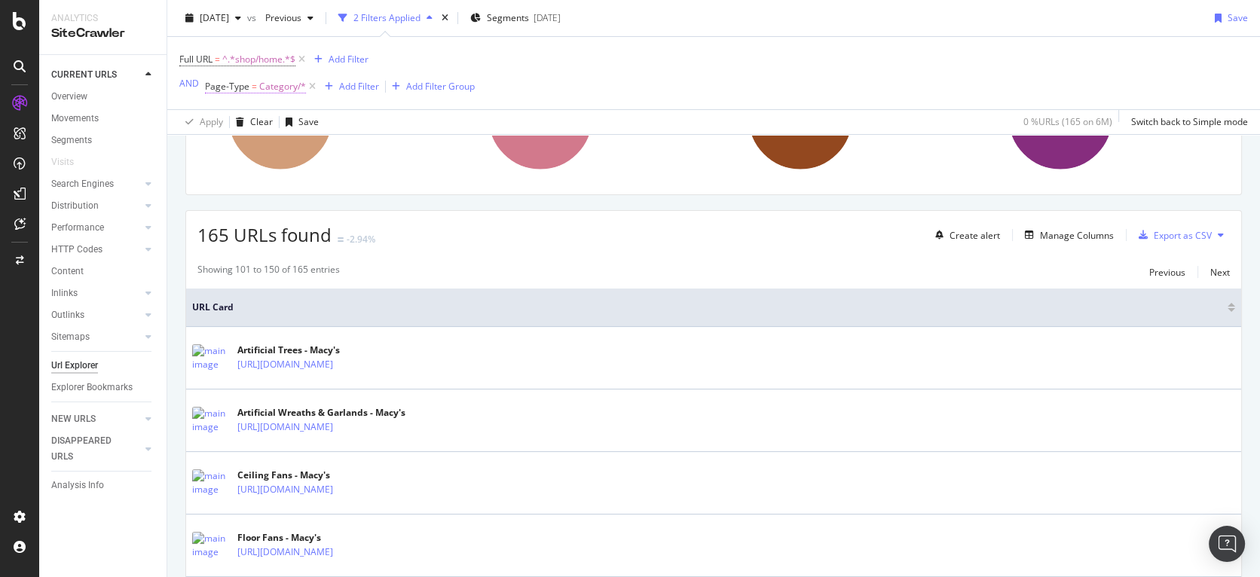
scroll to position [0, 0]
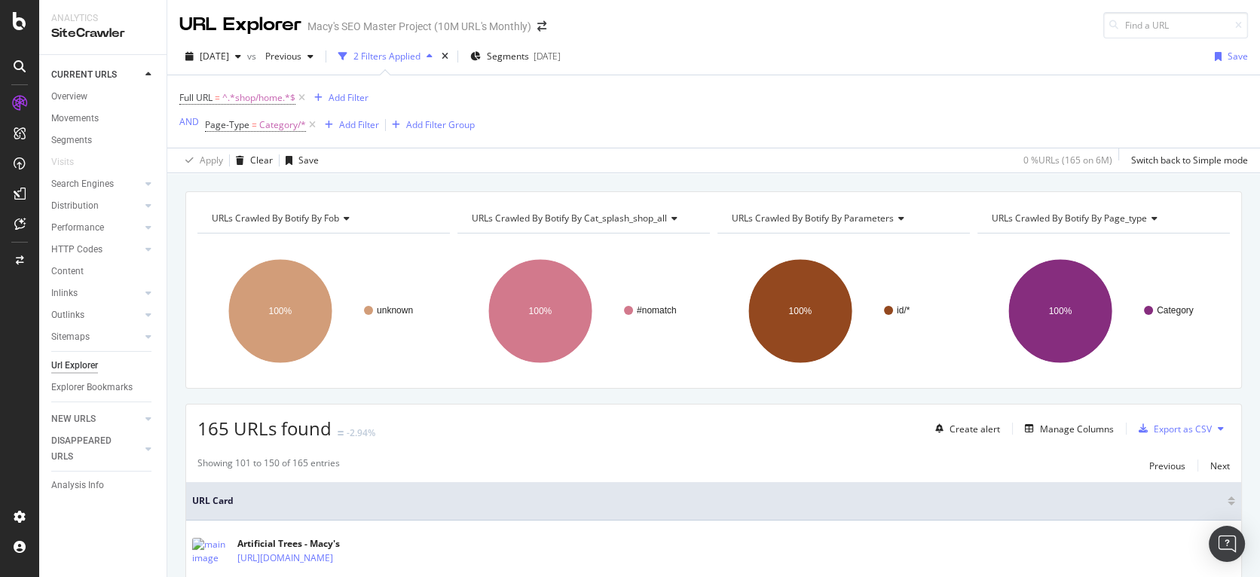
click at [20, 26] on icon at bounding box center [20, 21] width 14 height 18
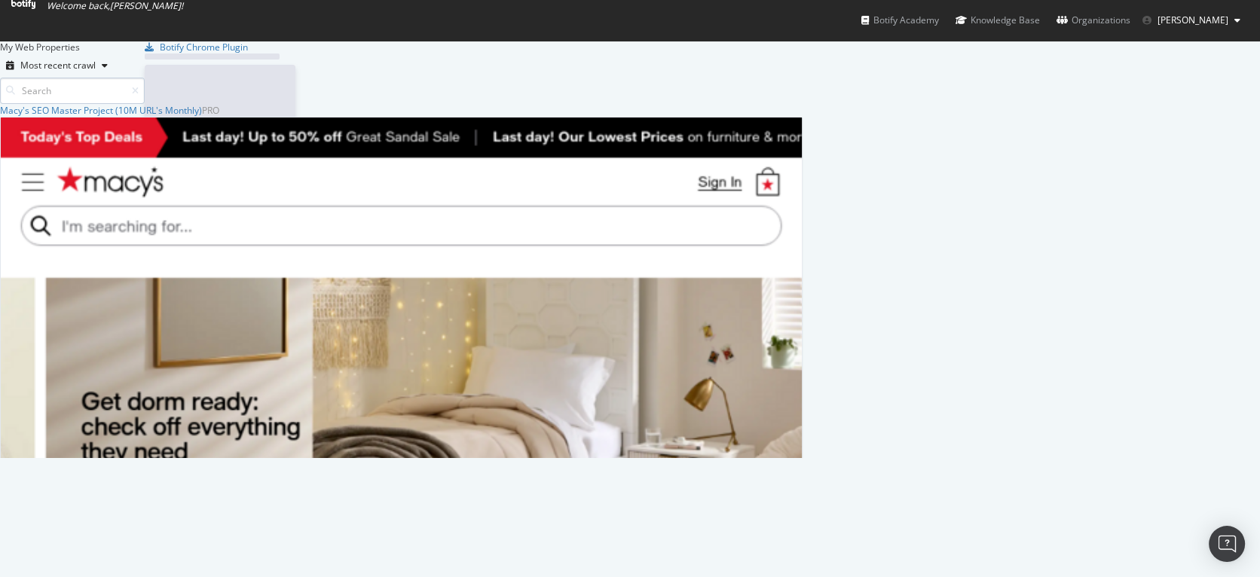
scroll to position [567, 1239]
